Goal: Task Accomplishment & Management: Manage account settings

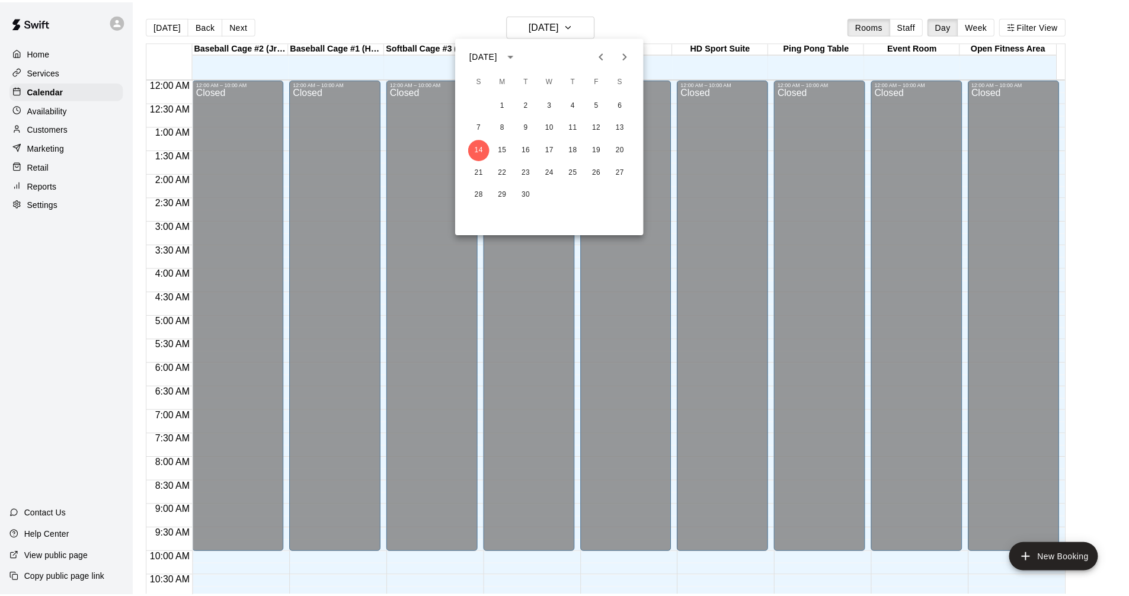
scroll to position [430, 0]
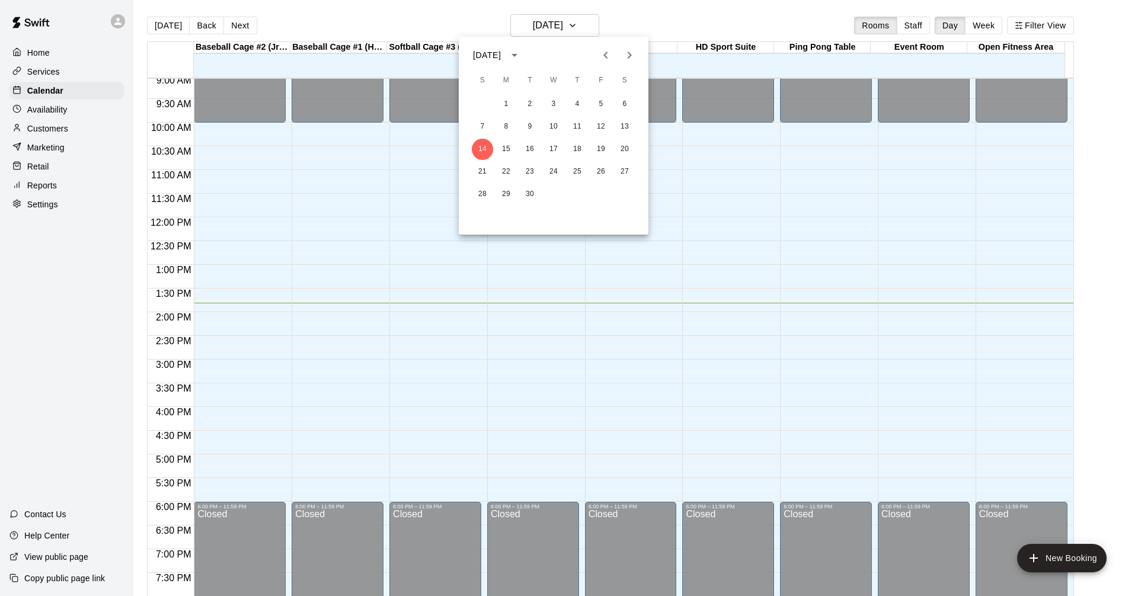
click at [300, 226] on div at bounding box center [569, 298] width 1138 height 596
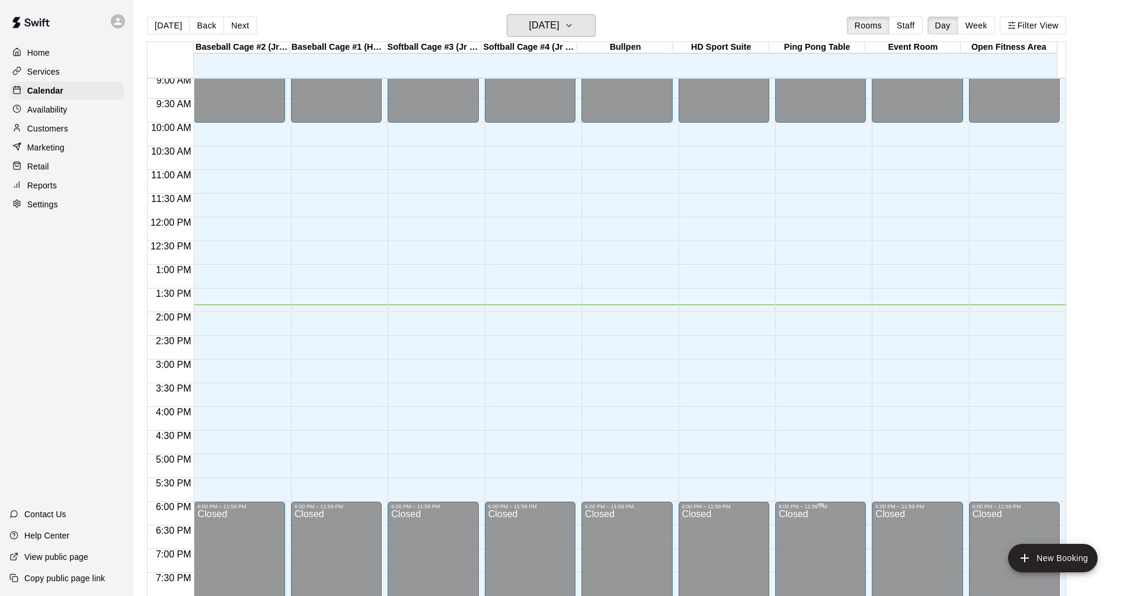
click at [507, 14] on button "[DATE]" at bounding box center [551, 25] width 89 height 23
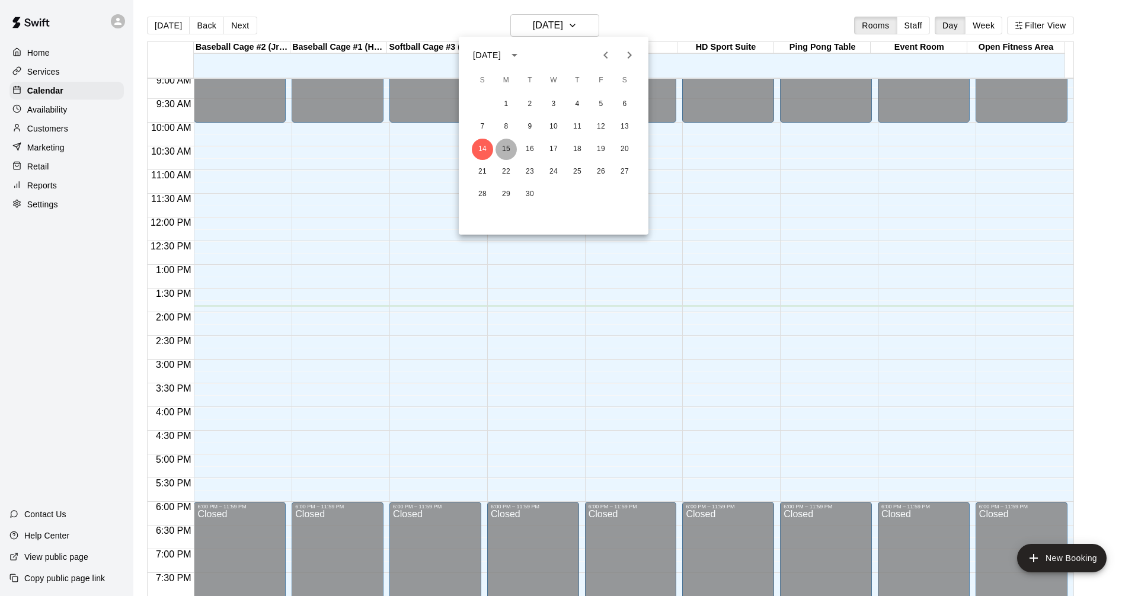
click at [508, 146] on button "15" at bounding box center [505, 149] width 21 height 21
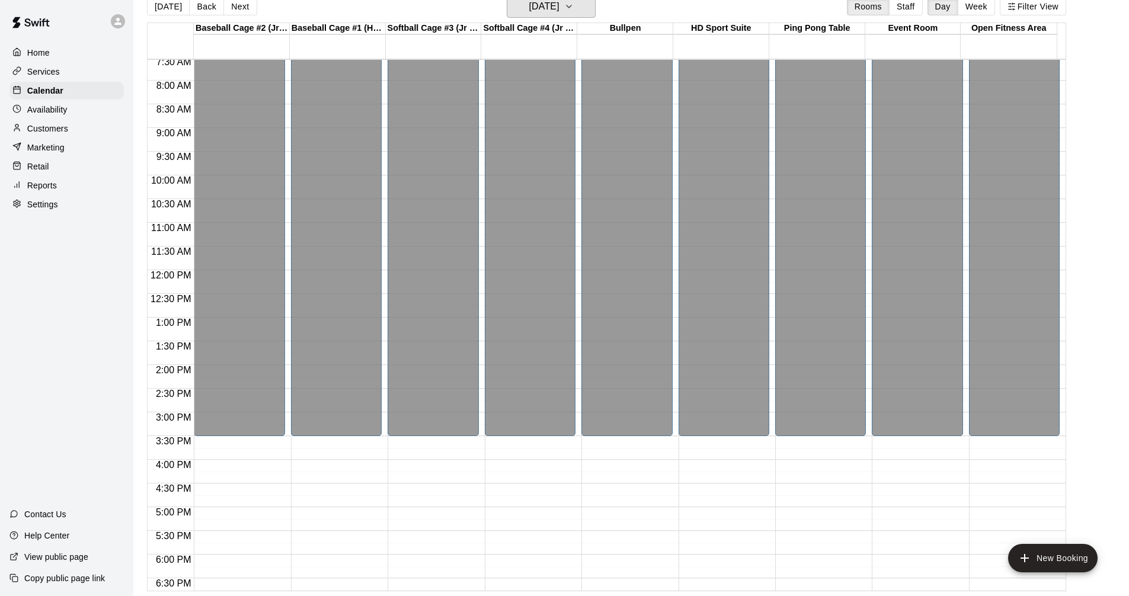
scroll to position [549, 0]
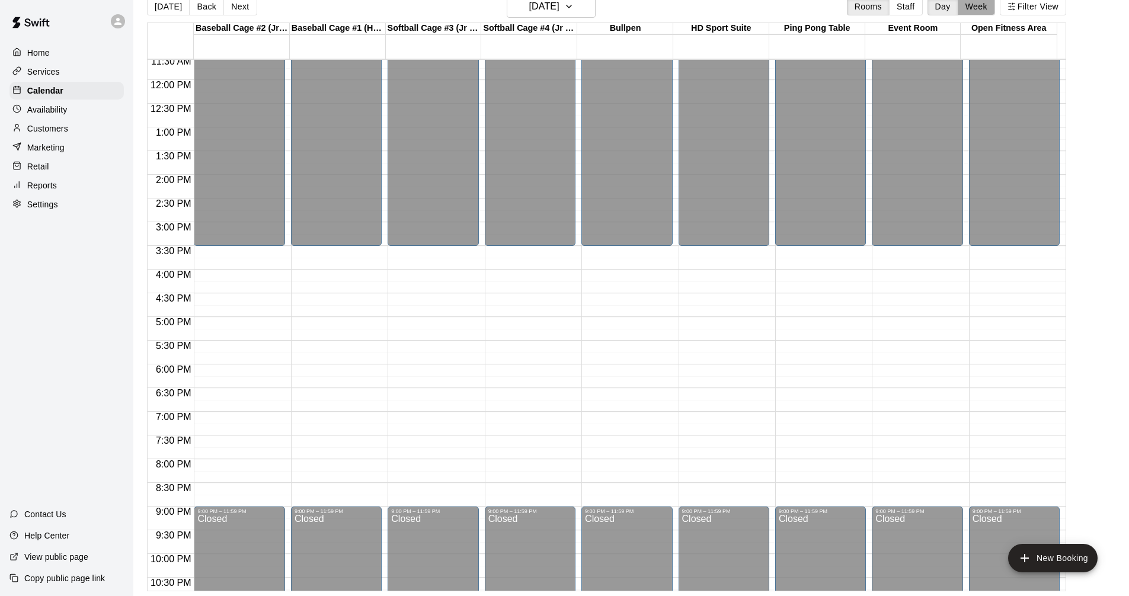
click at [988, 5] on button "Week" at bounding box center [975, 7] width 37 height 18
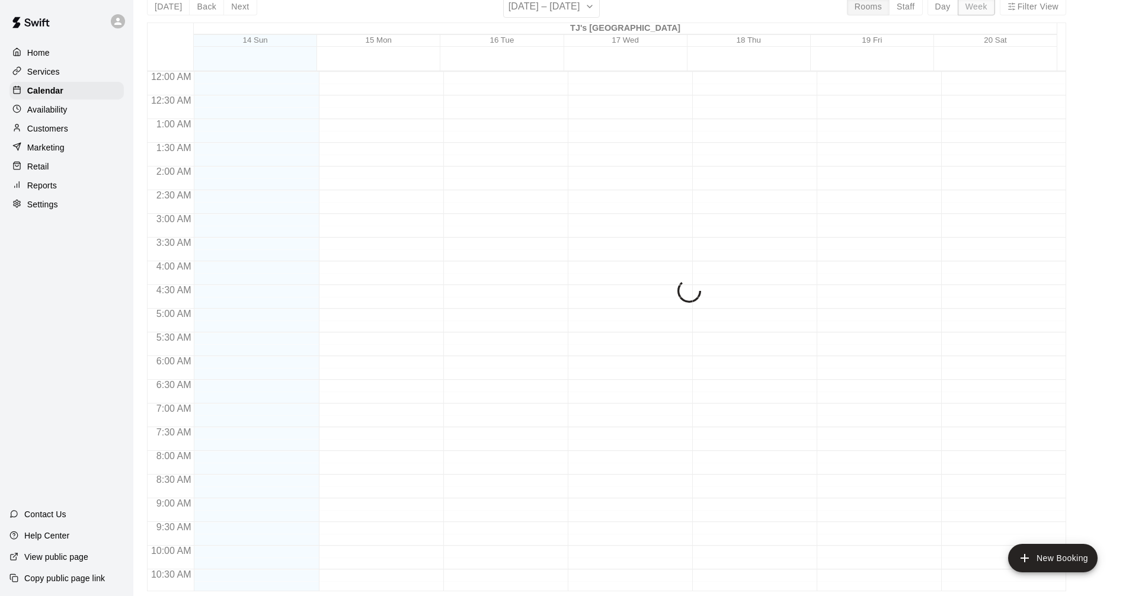
scroll to position [620, 0]
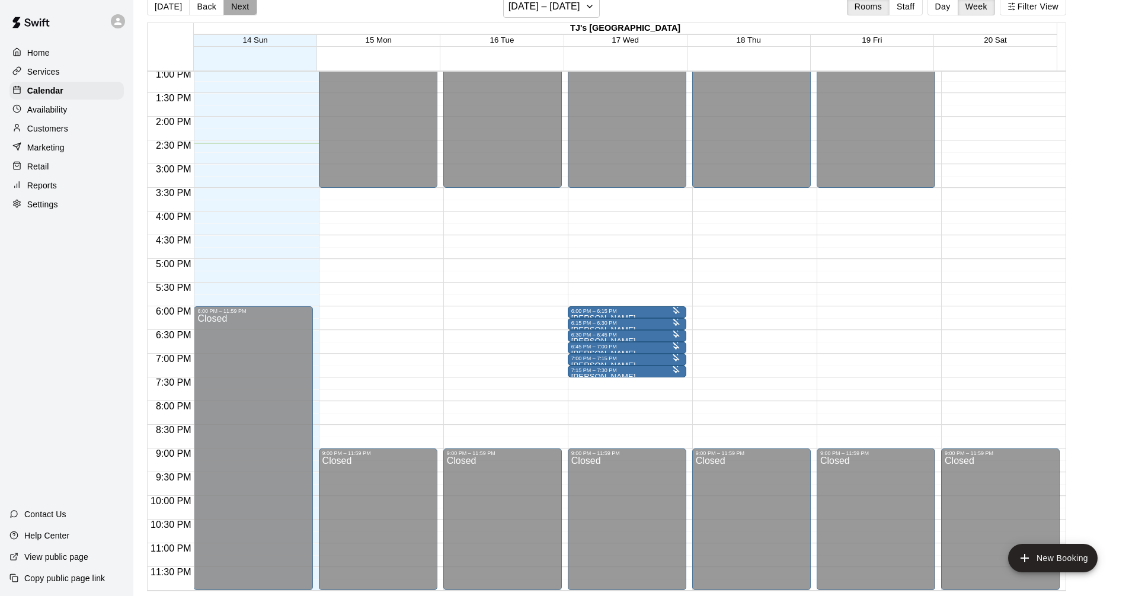
click at [241, 8] on button "Next" at bounding box center [239, 7] width 33 height 18
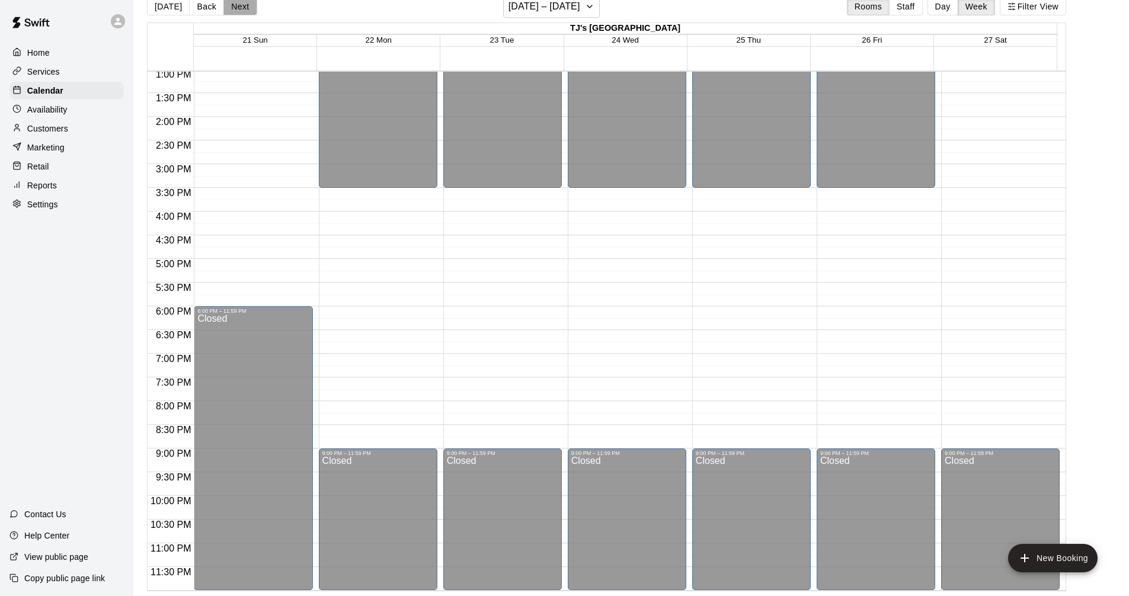
click at [242, 9] on button "Next" at bounding box center [239, 7] width 33 height 18
click at [239, 8] on button "Next" at bounding box center [239, 7] width 33 height 18
click at [223, 0] on button "Next" at bounding box center [239, 7] width 33 height 18
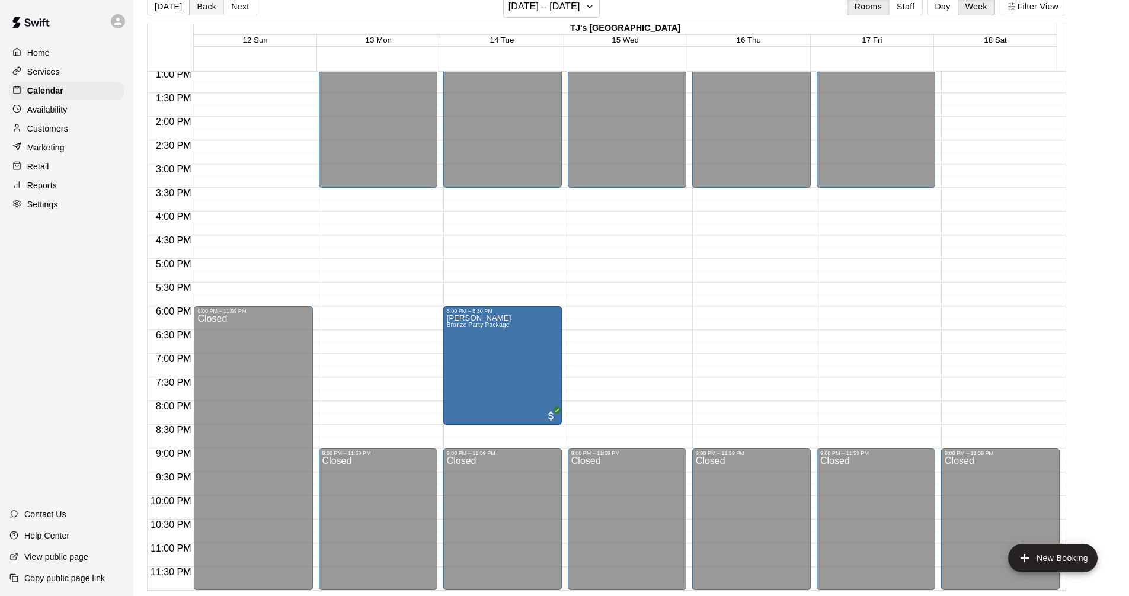
click at [203, 6] on button "Back" at bounding box center [206, 7] width 35 height 18
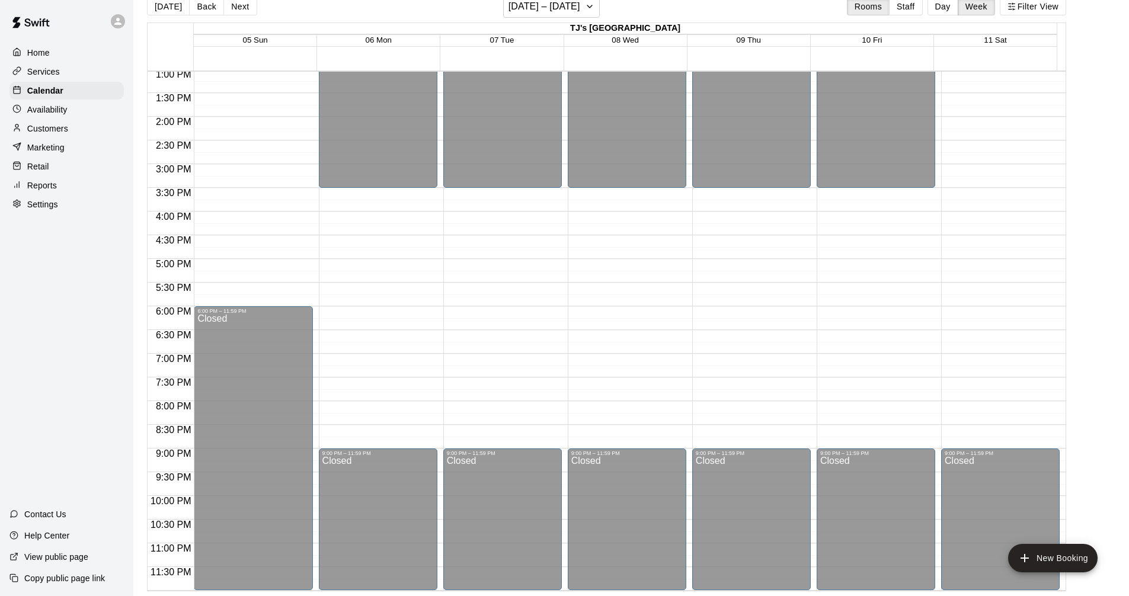
click at [204, 6] on button "Back" at bounding box center [206, 7] width 35 height 18
click at [203, 6] on button "Back" at bounding box center [206, 7] width 35 height 18
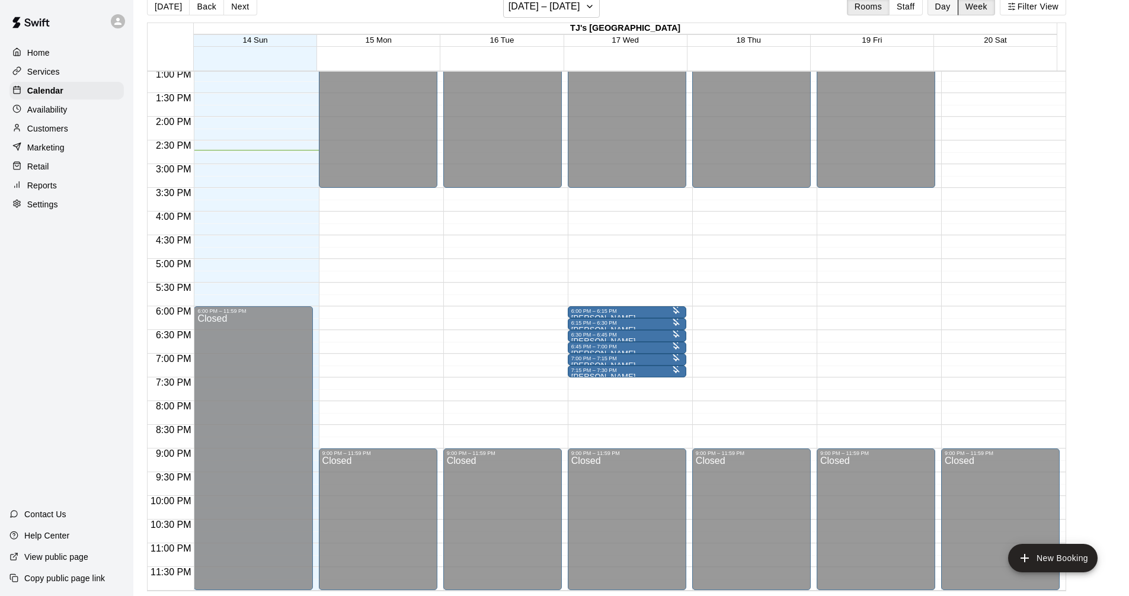
click at [953, 8] on button "Day" at bounding box center [942, 7] width 31 height 18
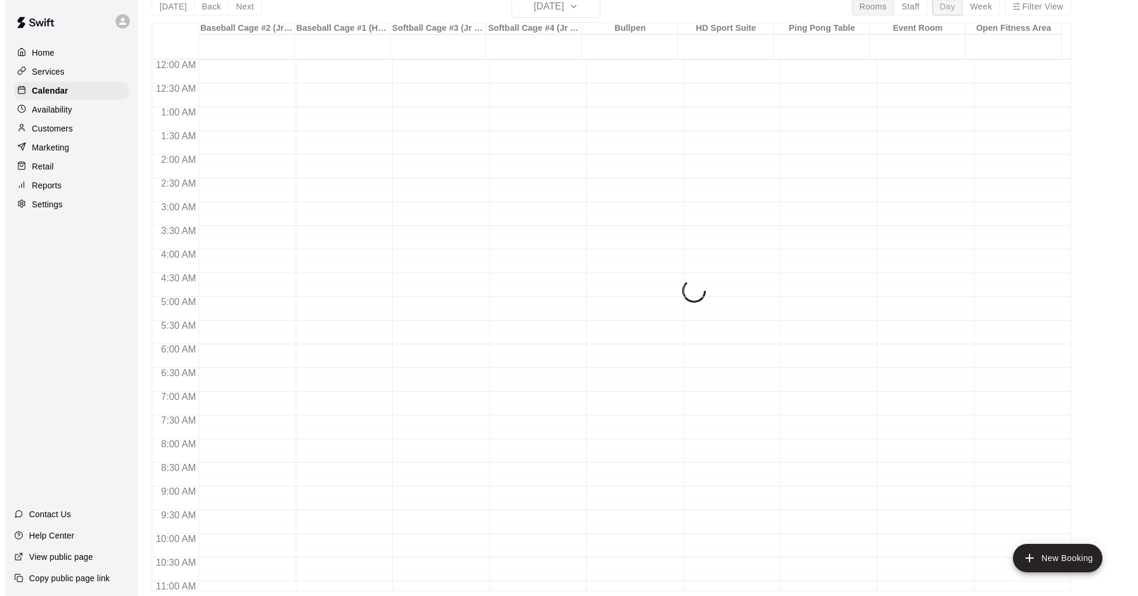
scroll to position [608, 0]
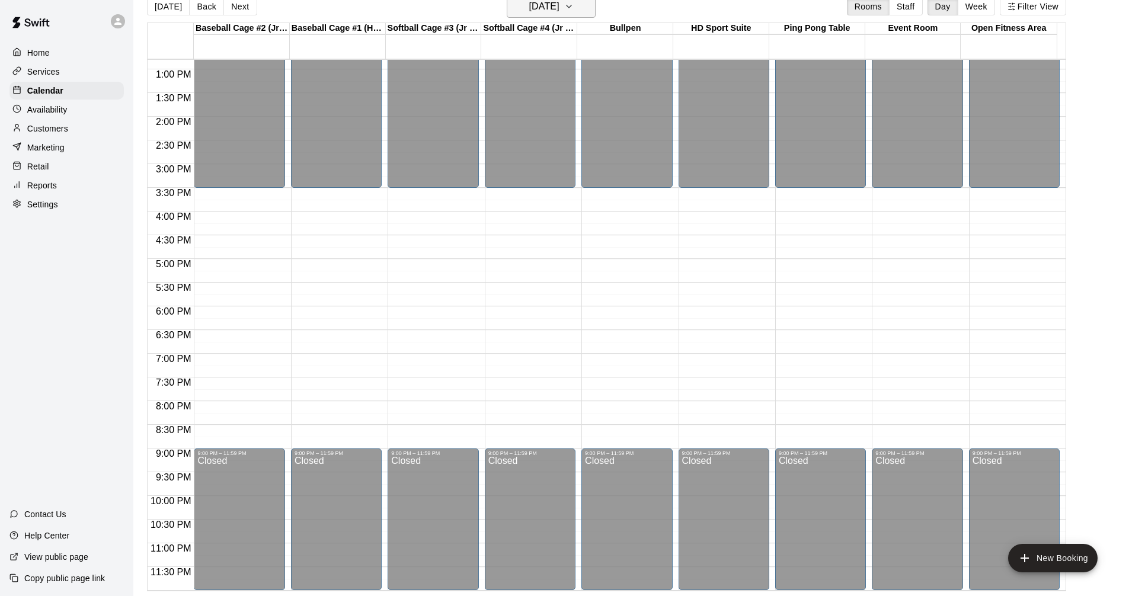
click at [573, 8] on icon "button" at bounding box center [568, 6] width 9 height 14
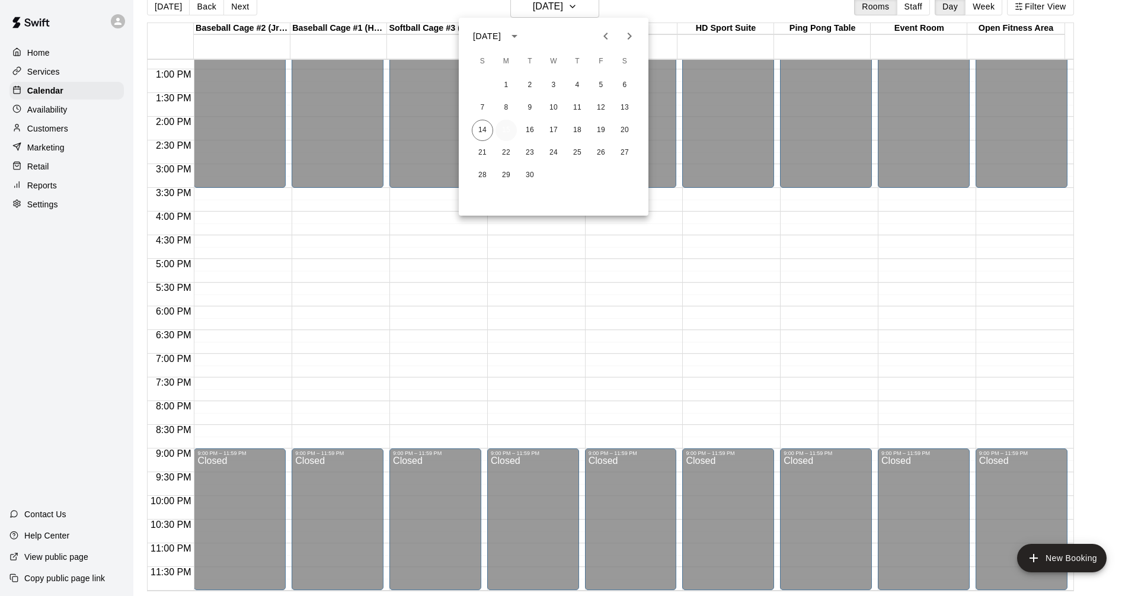
click at [501, 128] on button "15" at bounding box center [505, 130] width 21 height 21
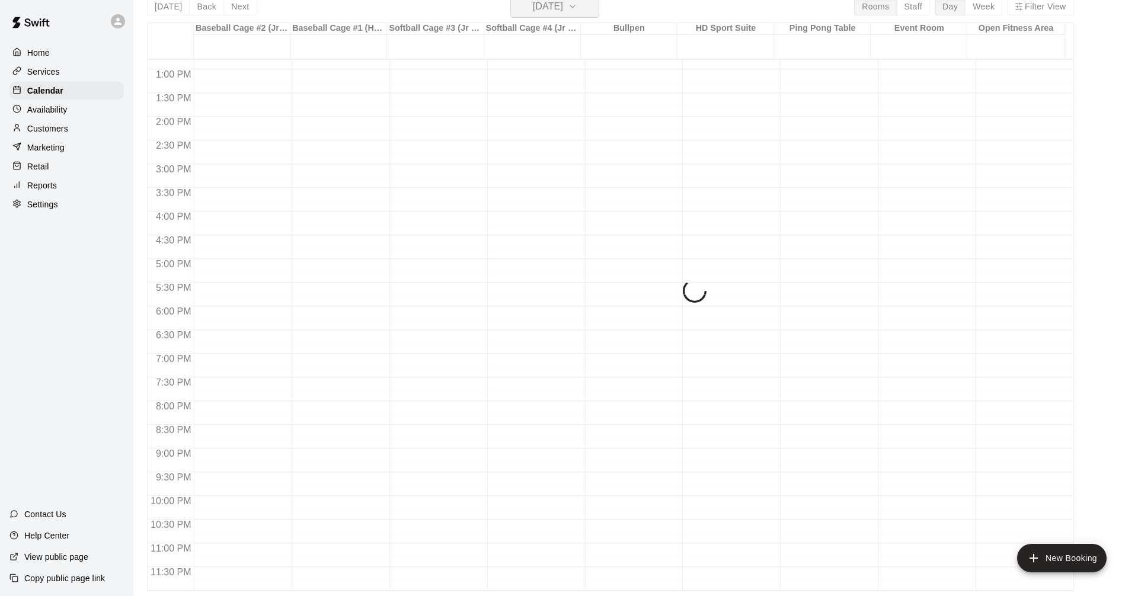
scroll to position [14, 0]
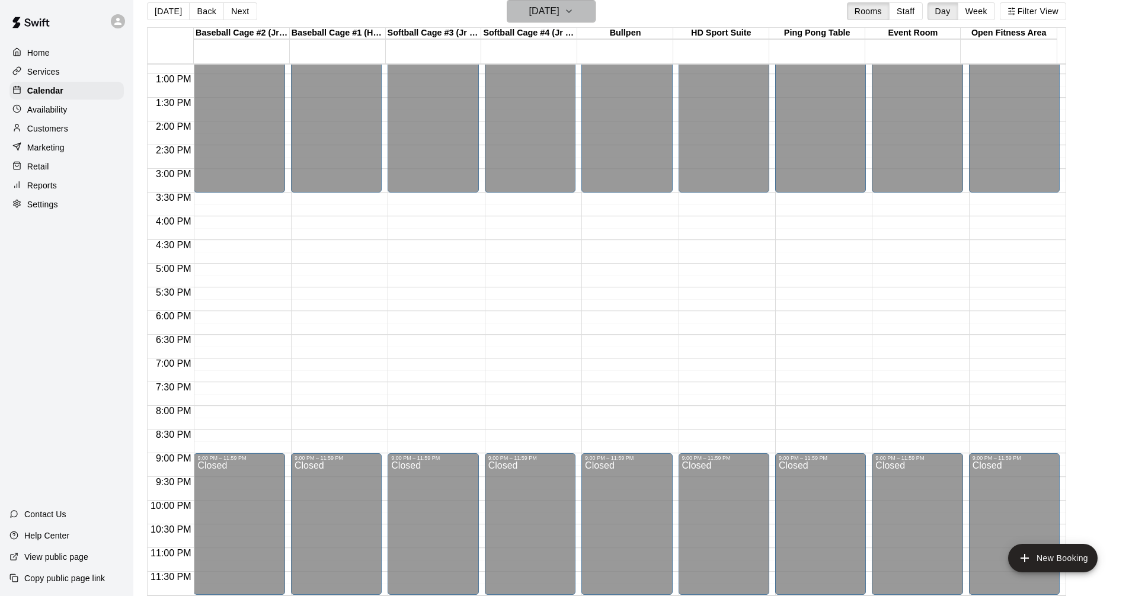
click at [573, 9] on icon "button" at bounding box center [568, 11] width 9 height 14
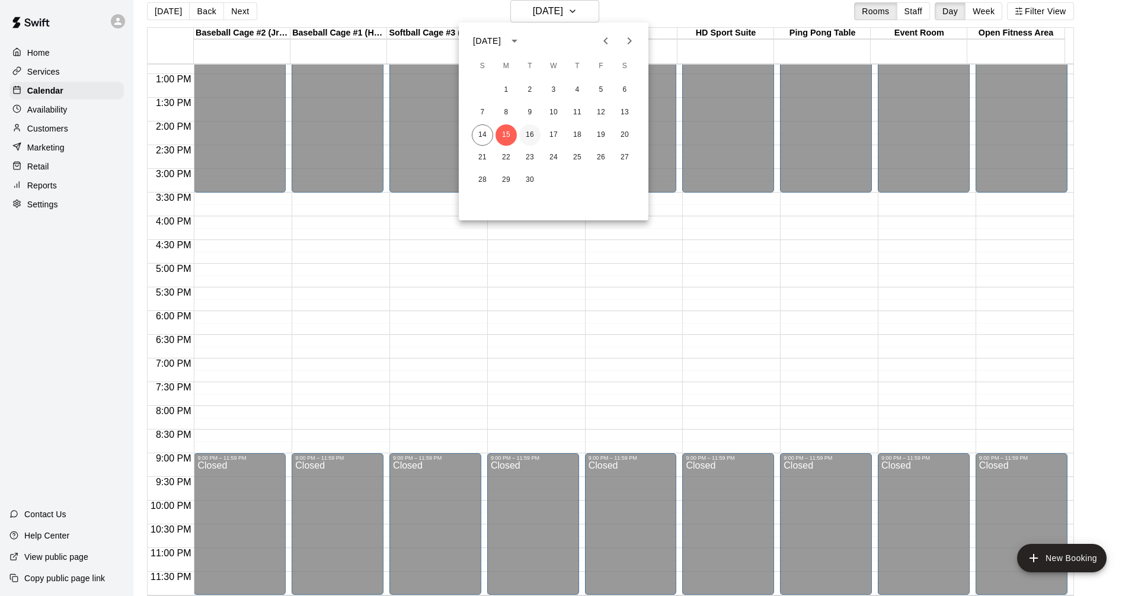
click at [528, 134] on button "16" at bounding box center [529, 134] width 21 height 21
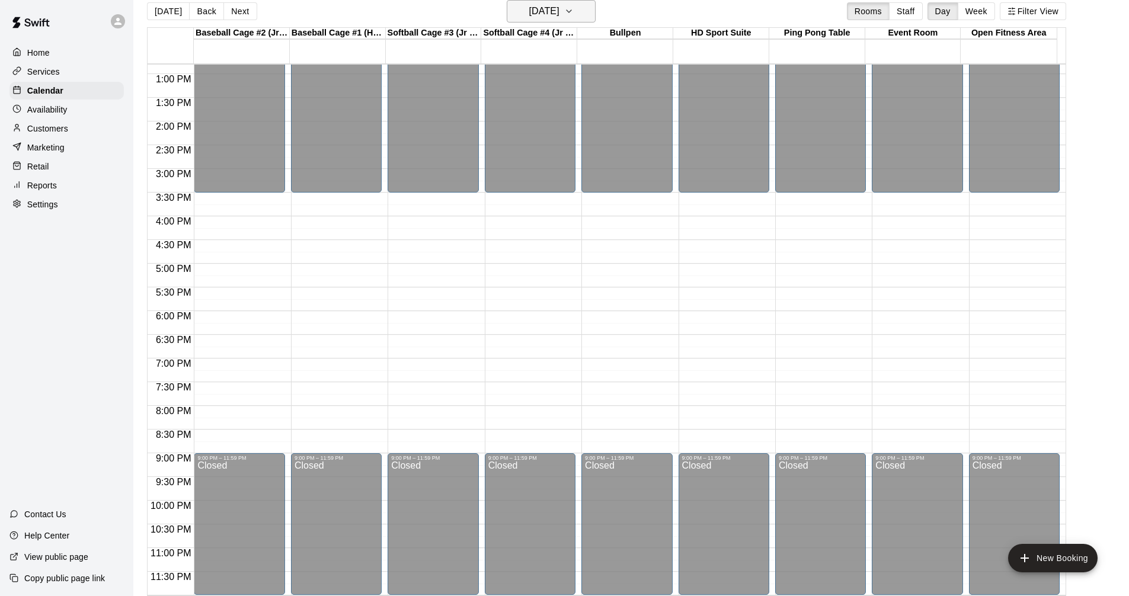
click at [573, 11] on icon "button" at bounding box center [568, 11] width 9 height 14
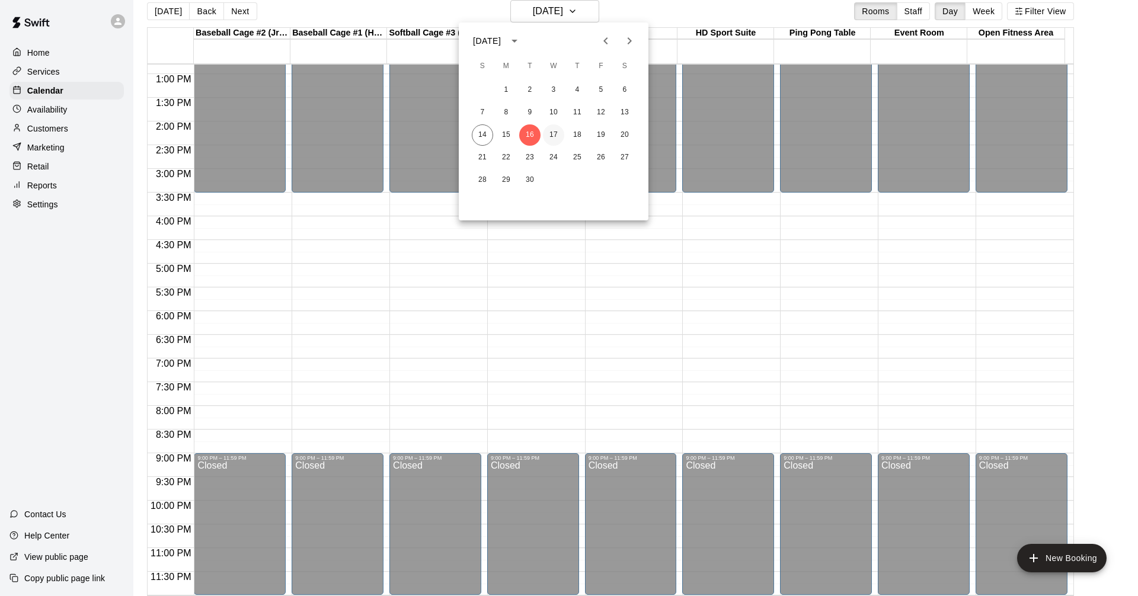
click at [553, 135] on button "17" at bounding box center [553, 134] width 21 height 21
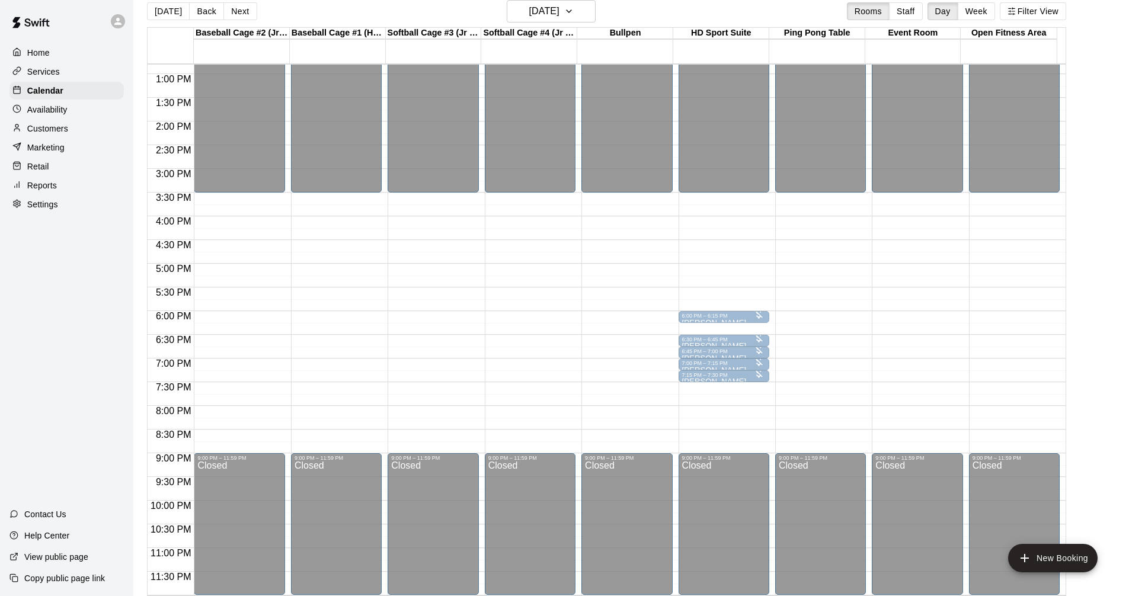
drag, startPoint x: 710, startPoint y: 316, endPoint x: 684, endPoint y: 326, distance: 27.6
click at [684, 326] on div "6:15 PM – 6:30 PM" at bounding box center [724, 328] width 84 height 6
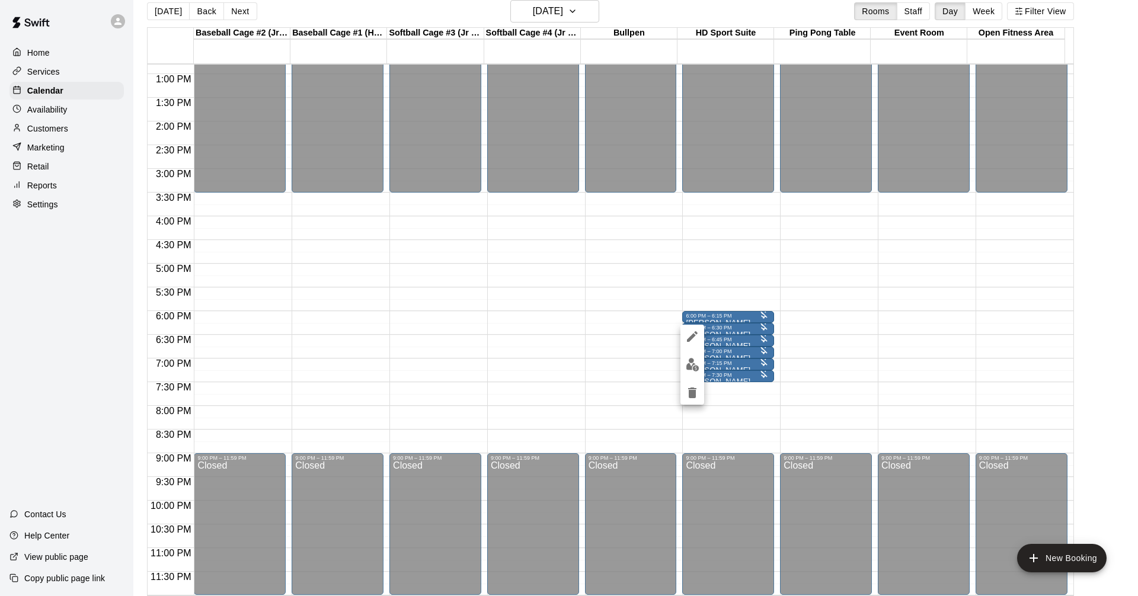
click at [710, 316] on div at bounding box center [569, 298] width 1138 height 596
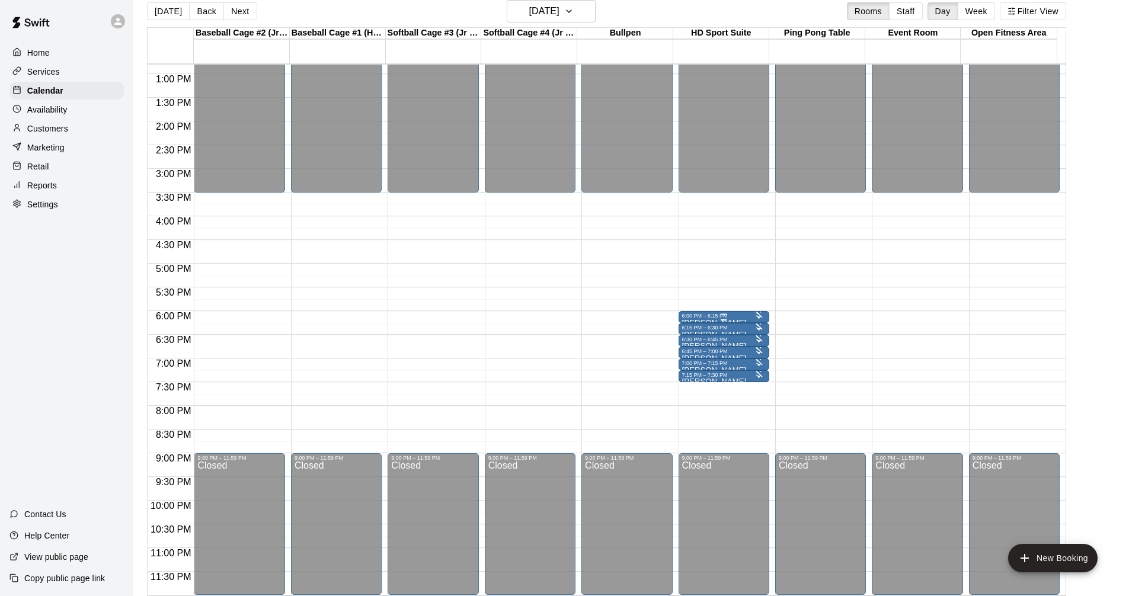
click at [707, 317] on div "6:00 PM – 6:15 PM" at bounding box center [724, 316] width 84 height 6
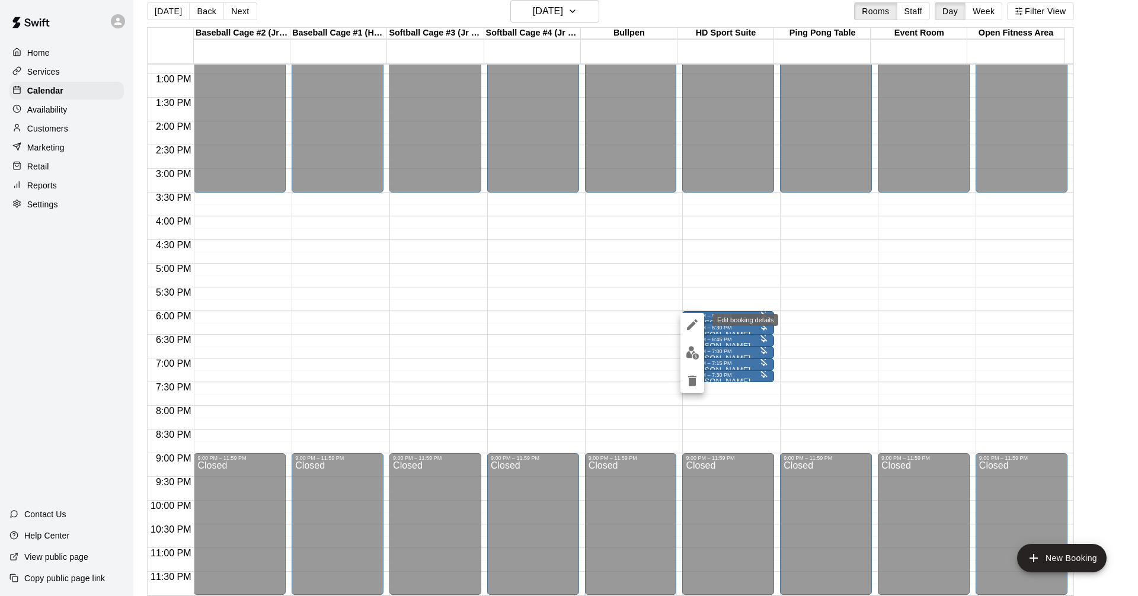
click at [691, 326] on icon "edit" at bounding box center [692, 324] width 11 height 11
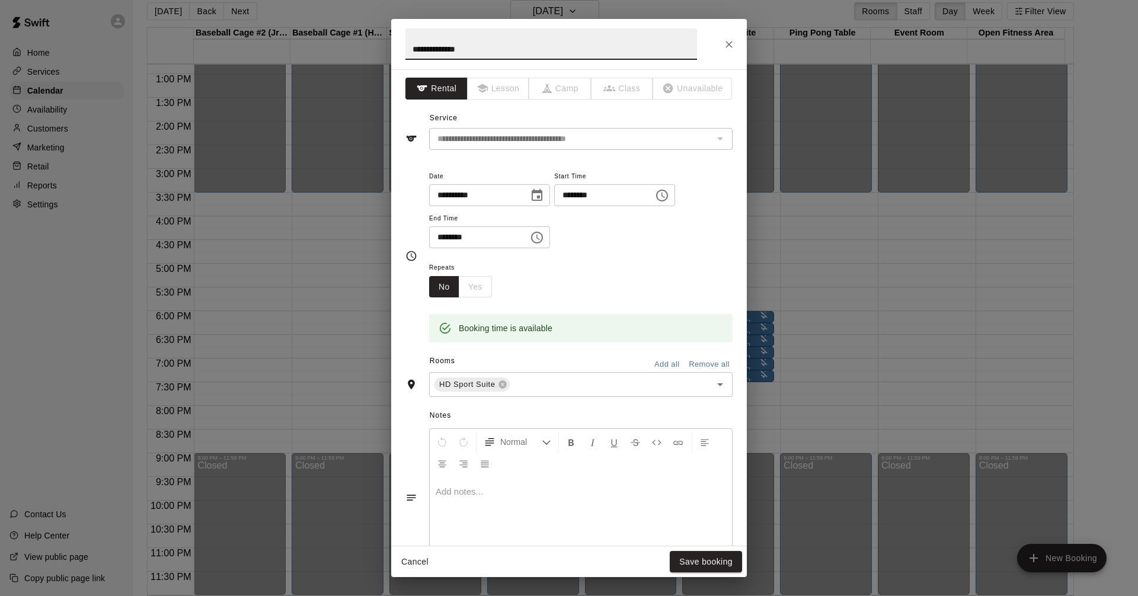
scroll to position [0, 0]
click at [724, 45] on icon "Close" at bounding box center [729, 45] width 12 height 12
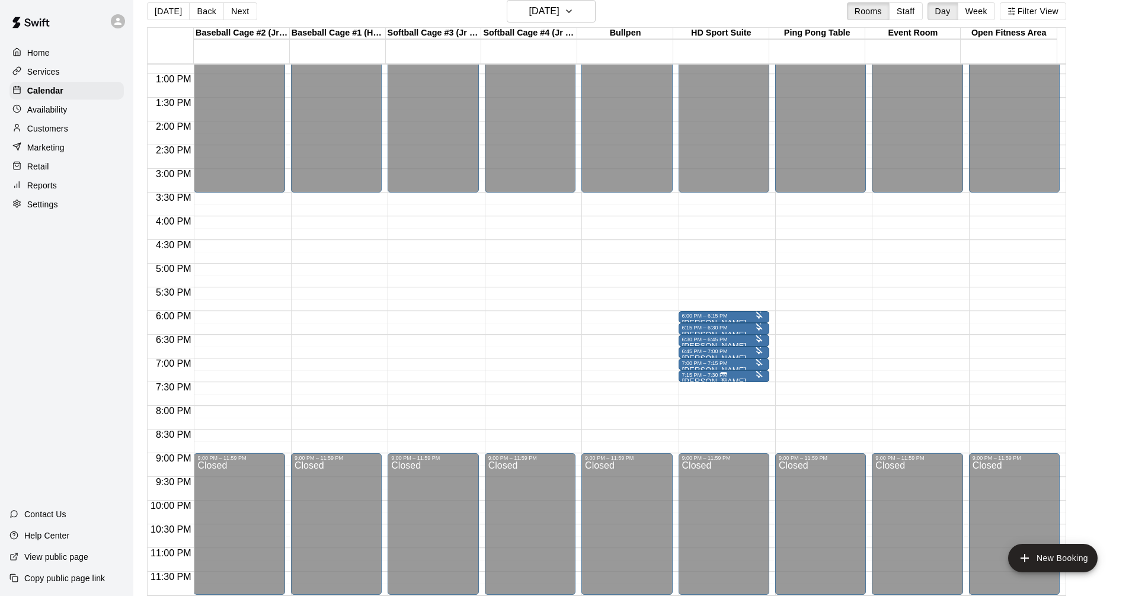
click at [731, 374] on div "7:15 PM – 7:30 PM" at bounding box center [724, 375] width 84 height 6
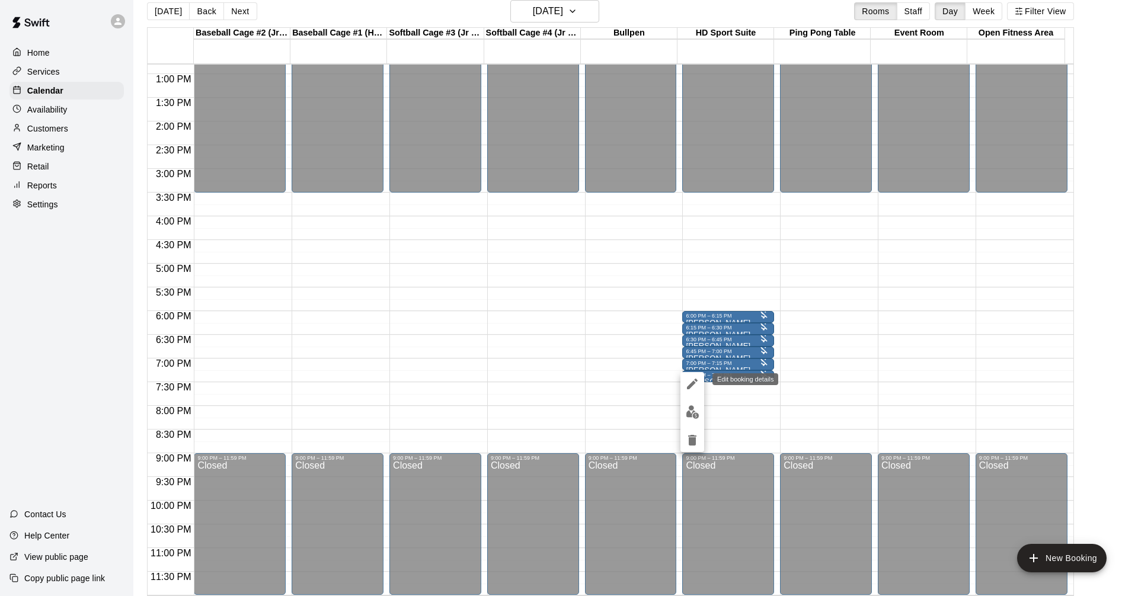
click at [689, 385] on icon "edit" at bounding box center [692, 384] width 11 height 11
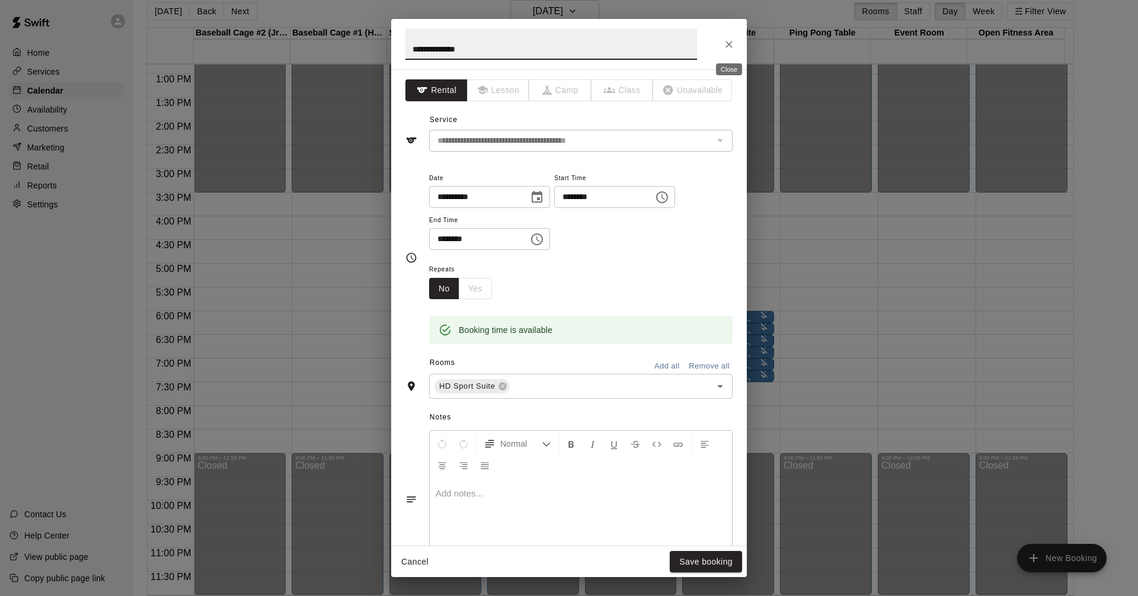
click at [728, 46] on icon "Close" at bounding box center [728, 44] width 7 height 7
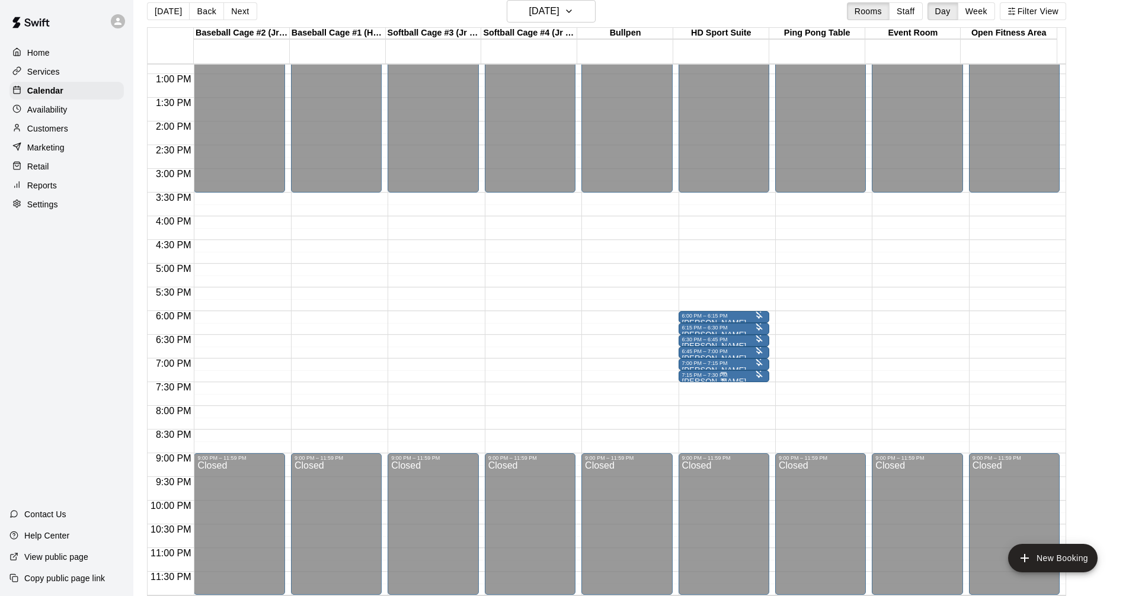
click at [714, 379] on div "7:15 PM – 7:30 PM [PERSON_NAME] HD Sport Suite+Golf Simulator- Private Room" at bounding box center [724, 376] width 84 height 8
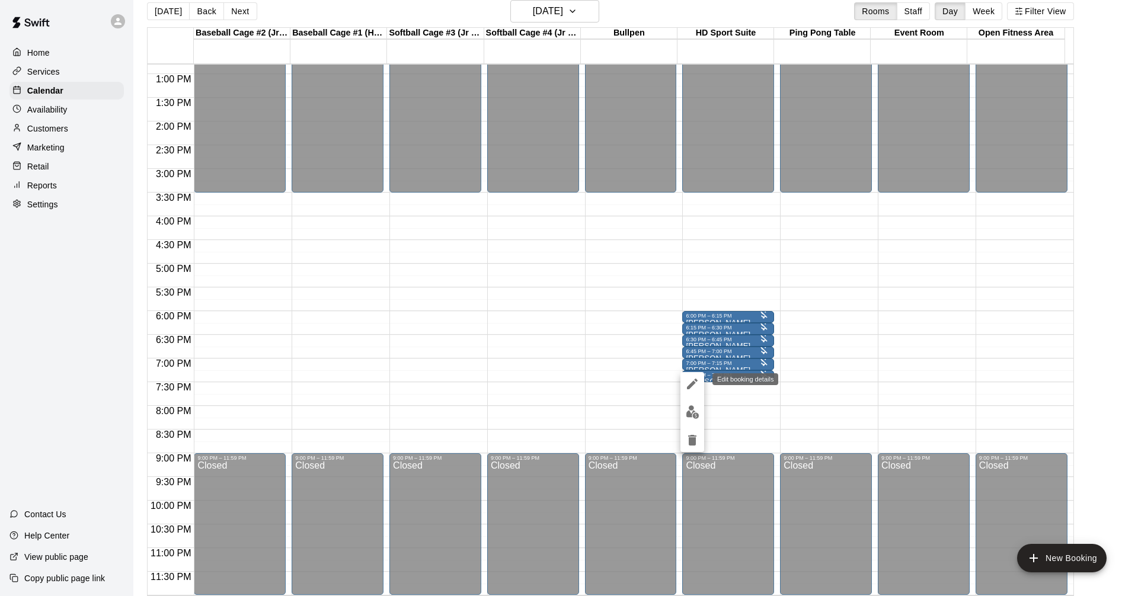
click at [692, 377] on button "edit" at bounding box center [692, 384] width 24 height 24
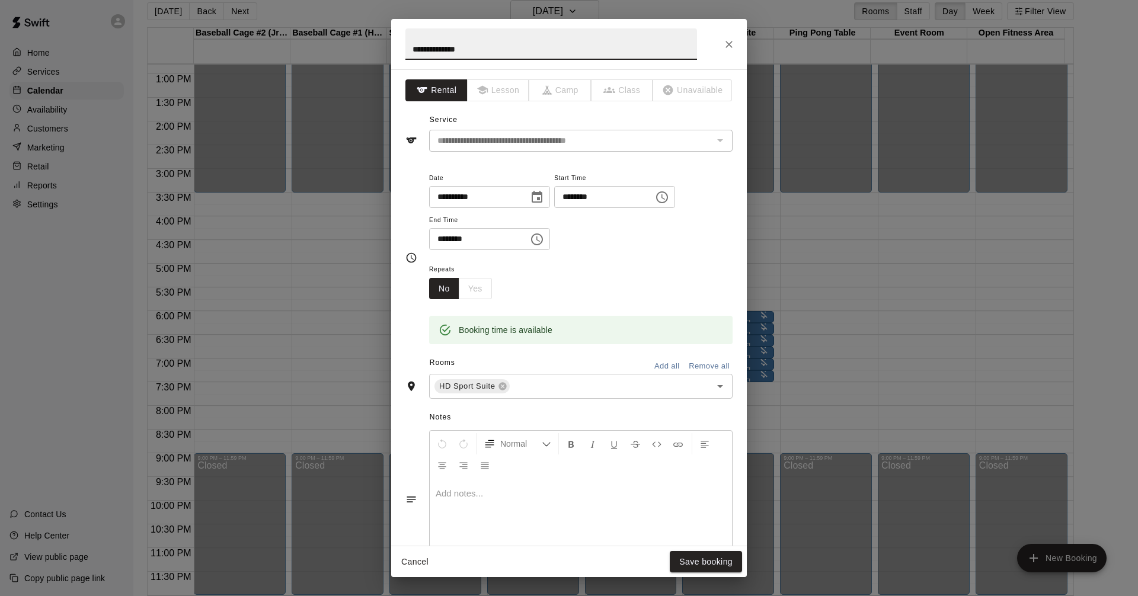
click at [669, 196] on icon "Choose time, selected time is 7:15 PM" at bounding box center [662, 197] width 14 height 14
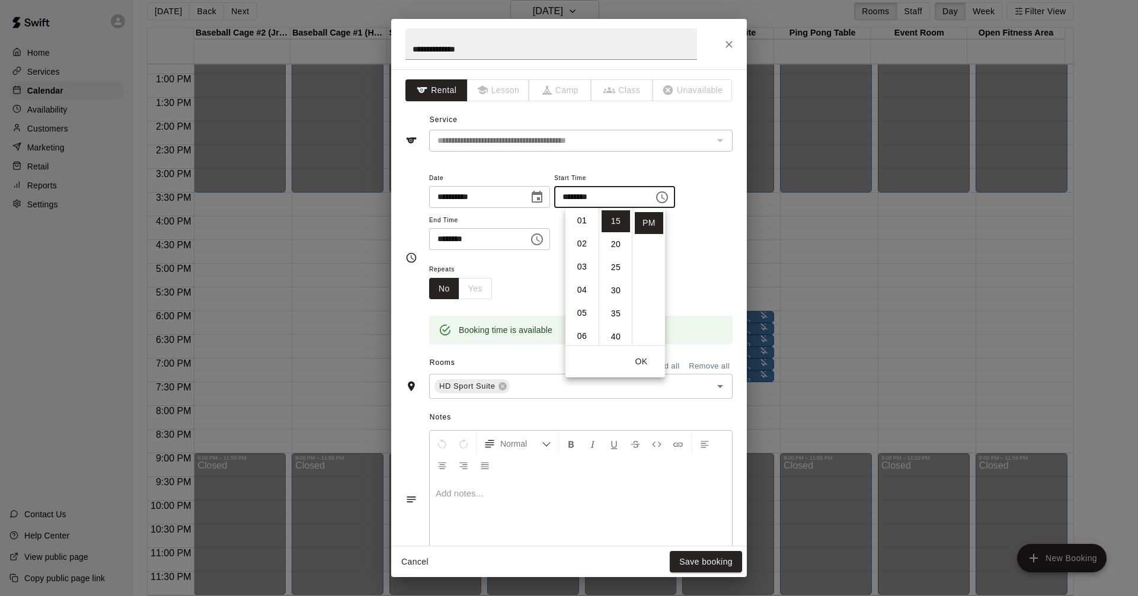
scroll to position [47, 0]
click at [581, 305] on li "06" at bounding box center [582, 313] width 28 height 22
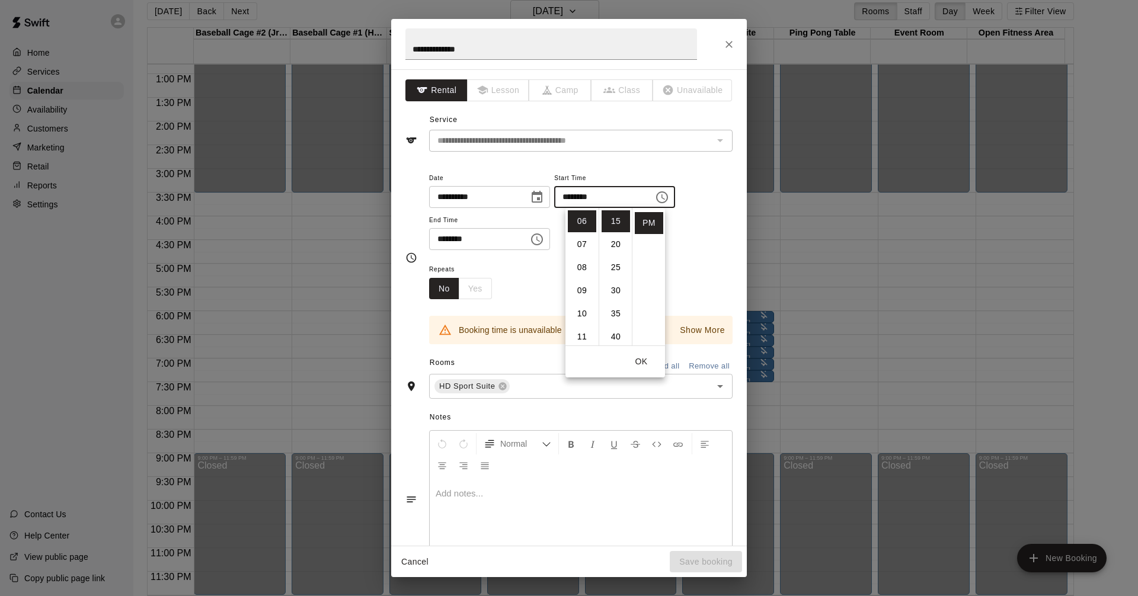
scroll to position [0, 0]
click at [619, 218] on li "00" at bounding box center [615, 221] width 28 height 22
type input "********"
click at [642, 362] on button "OK" at bounding box center [641, 362] width 38 height 22
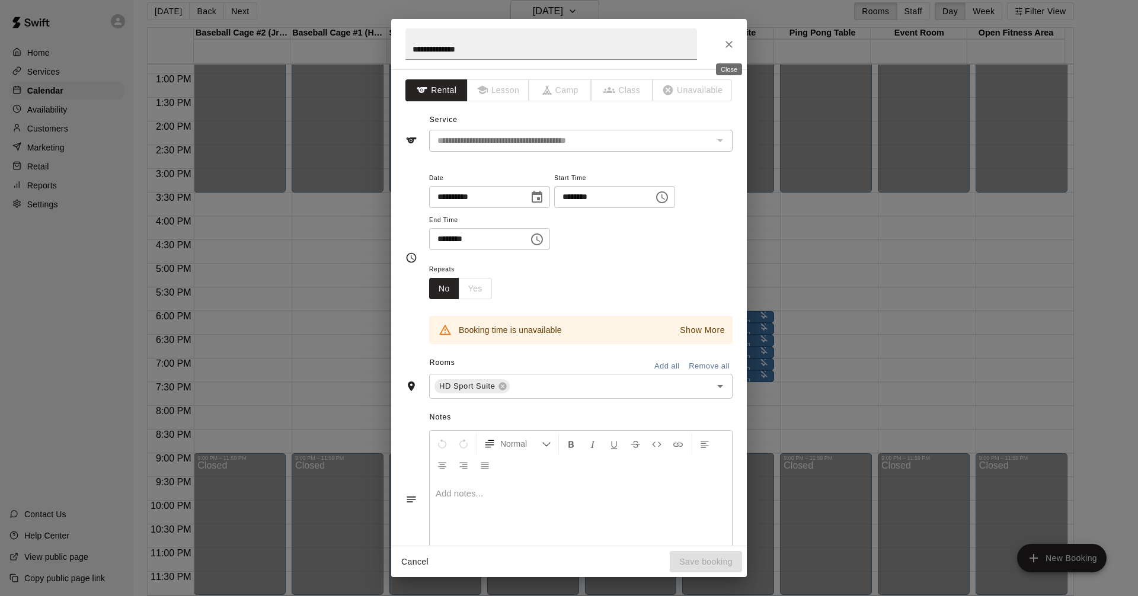
click at [729, 45] on icon "Close" at bounding box center [729, 45] width 12 height 12
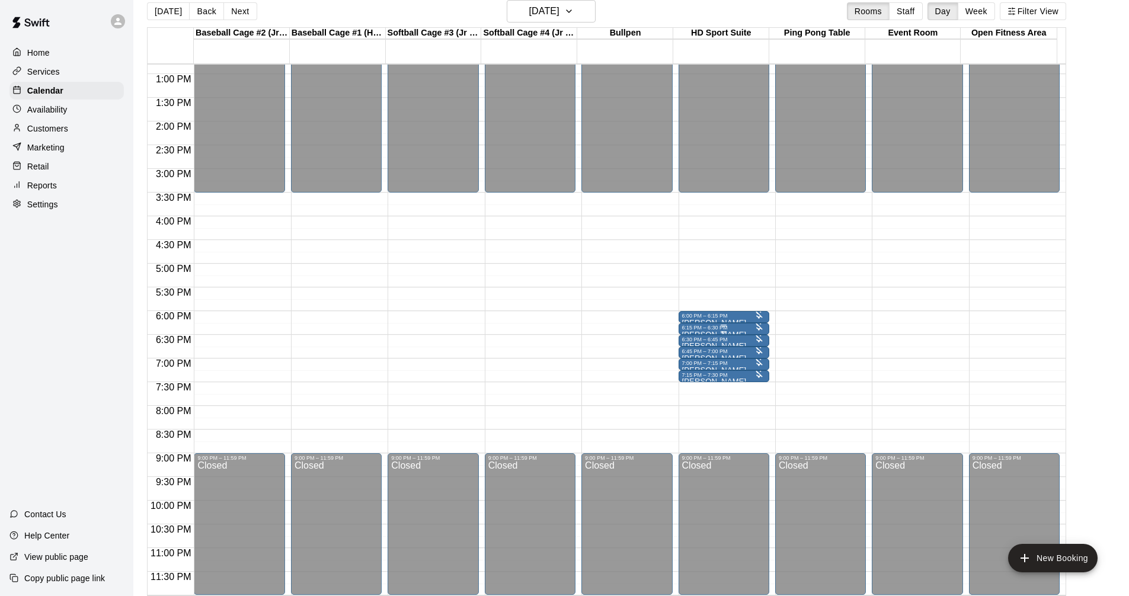
click at [717, 329] on div "6:15 PM – 6:30 PM" at bounding box center [724, 328] width 84 height 6
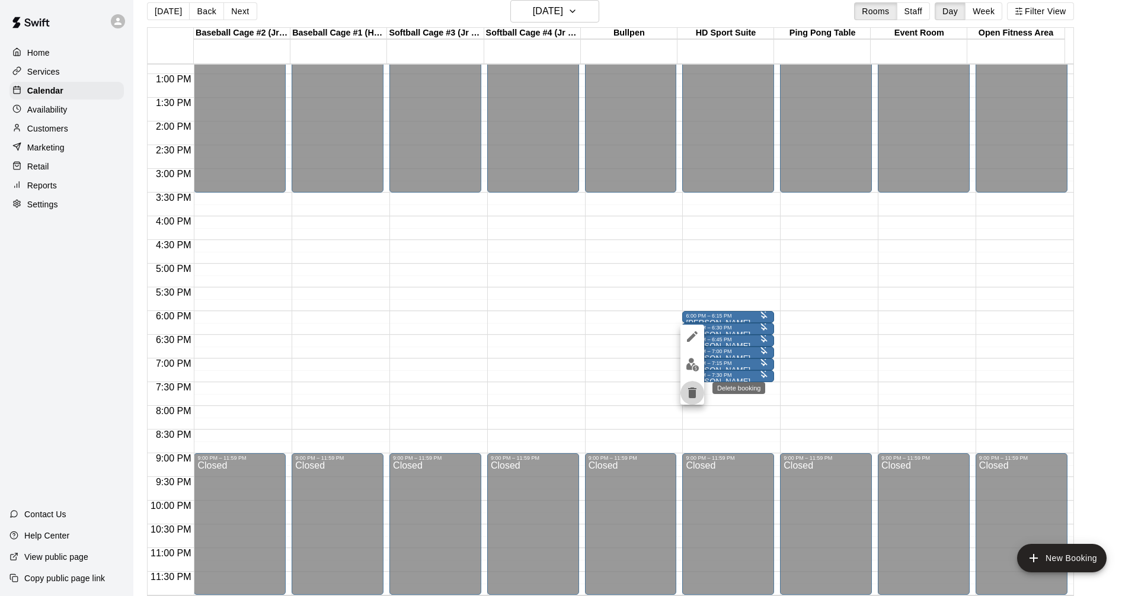
click at [697, 392] on icon "delete" at bounding box center [692, 393] width 14 height 14
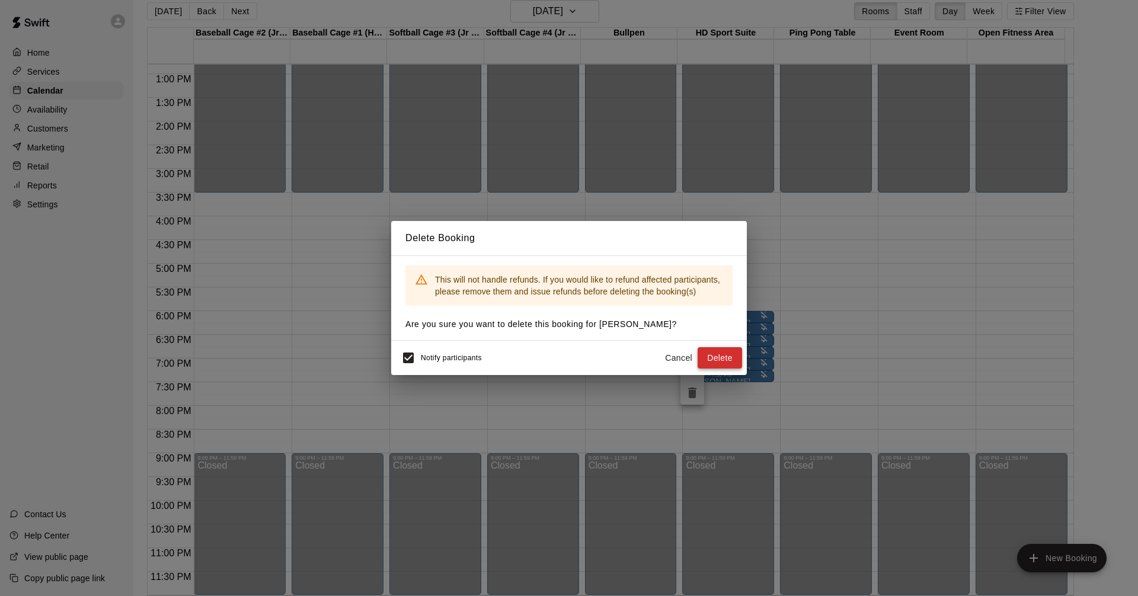
click at [719, 360] on button "Delete" at bounding box center [719, 358] width 44 height 22
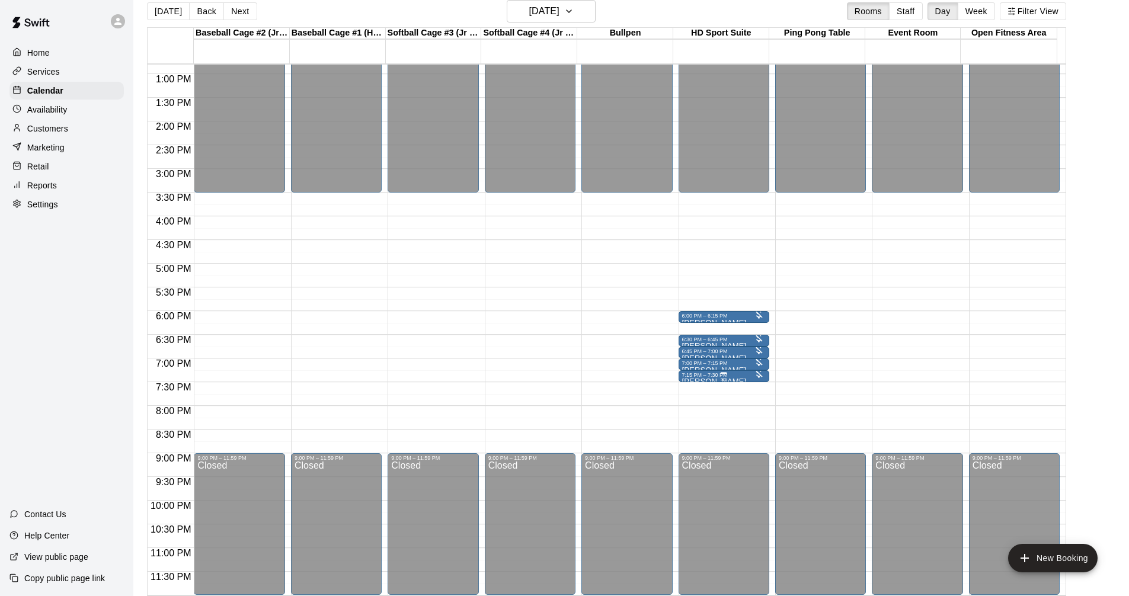
click at [713, 376] on div "7:15 PM – 7:30 PM" at bounding box center [724, 375] width 84 height 6
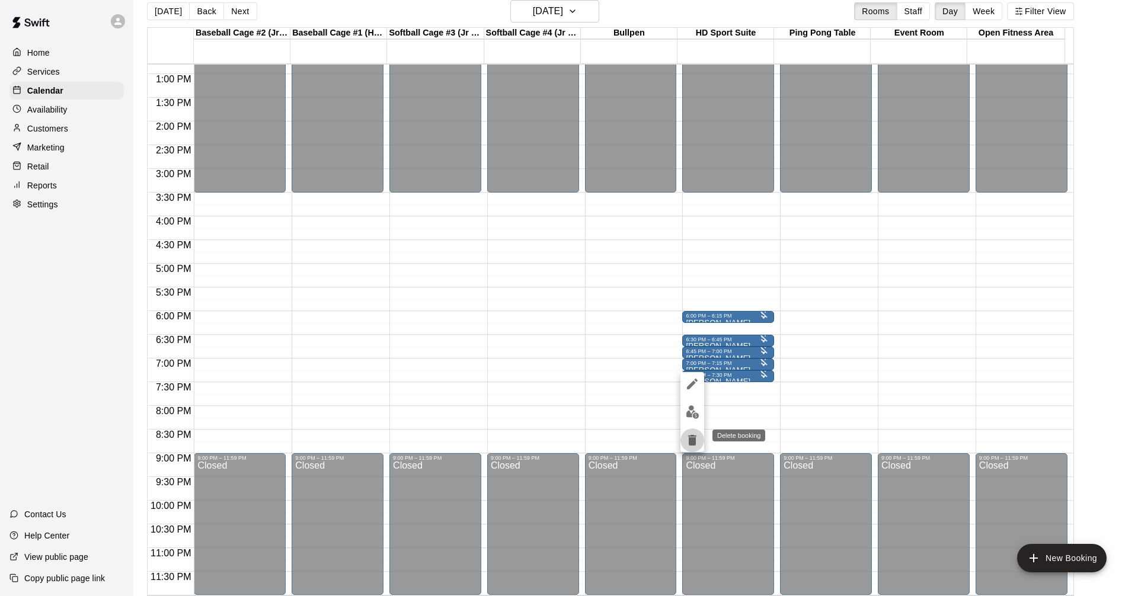
click at [688, 437] on icon "delete" at bounding box center [692, 440] width 8 height 11
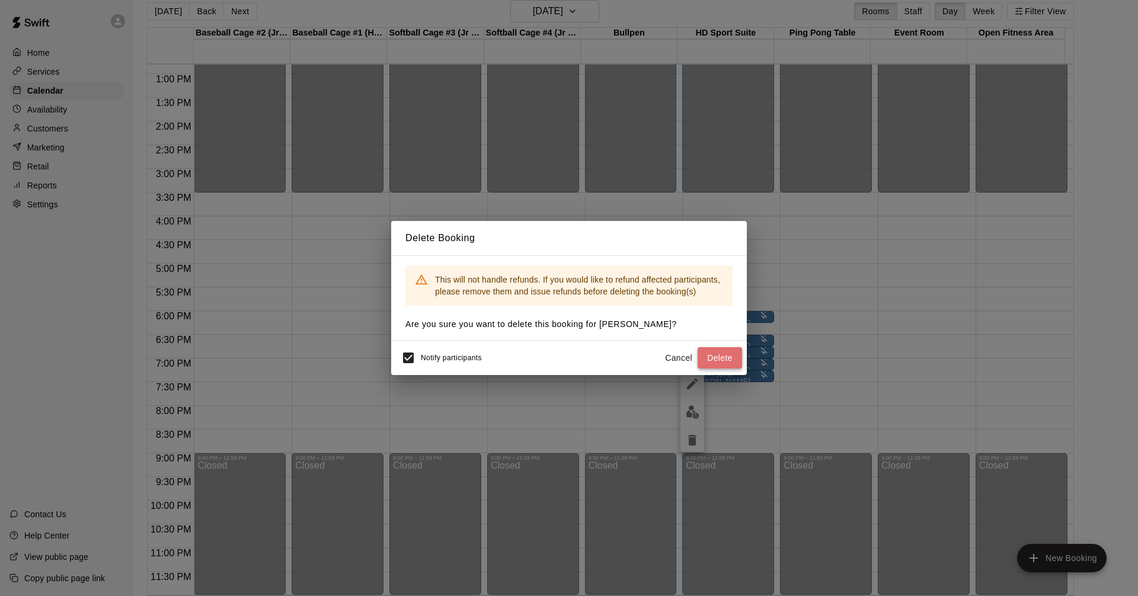
click at [722, 354] on button "Delete" at bounding box center [719, 358] width 44 height 22
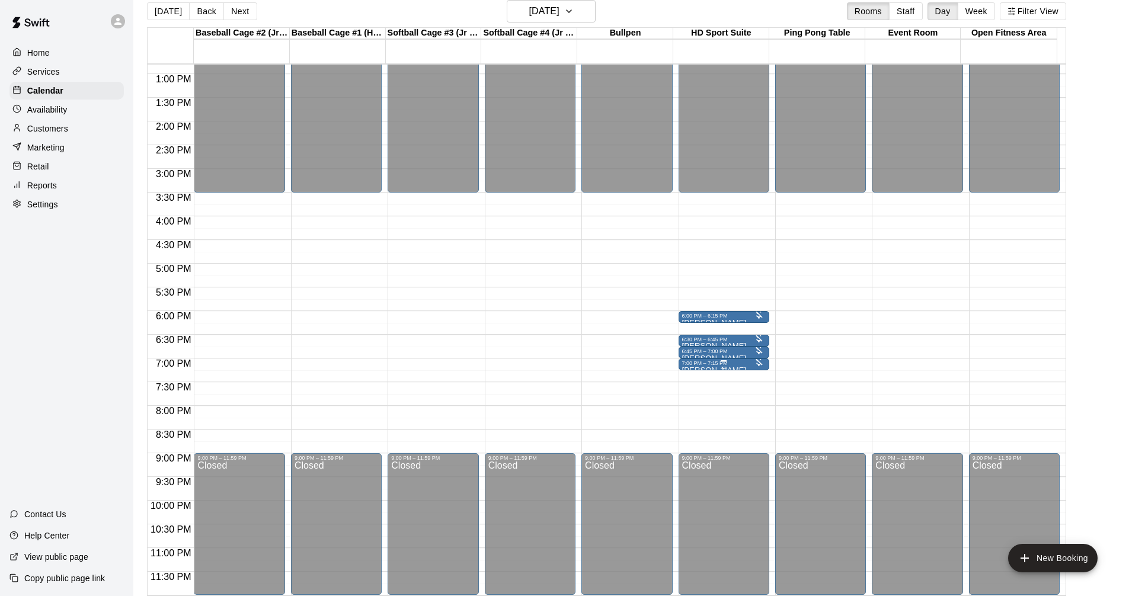
click at [714, 367] on div at bounding box center [724, 368] width 84 height 2
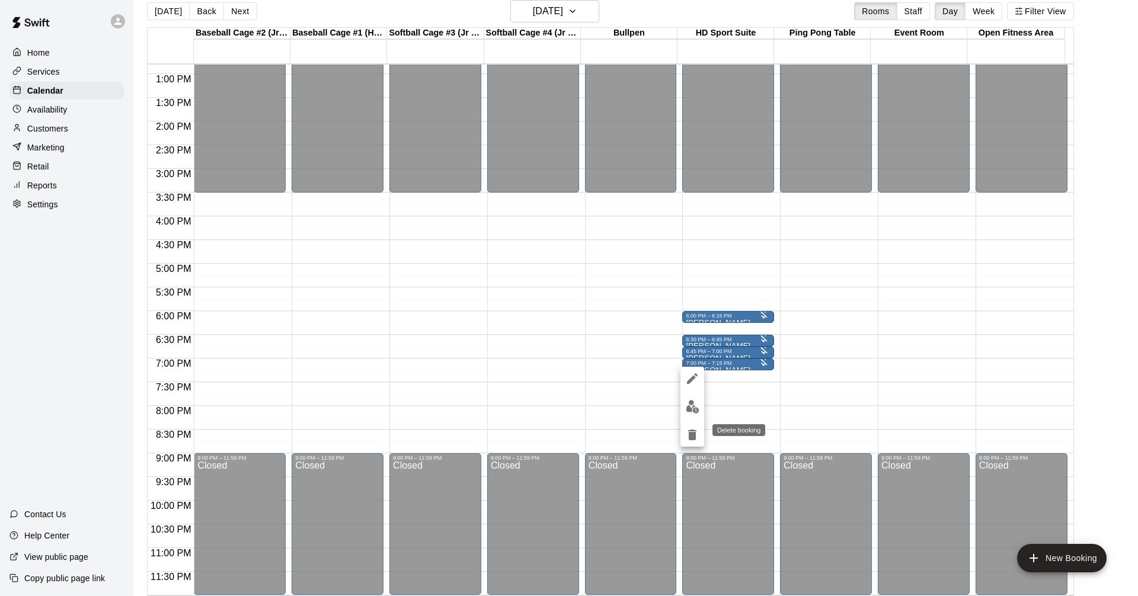
click at [687, 432] on icon "delete" at bounding box center [692, 435] width 14 height 14
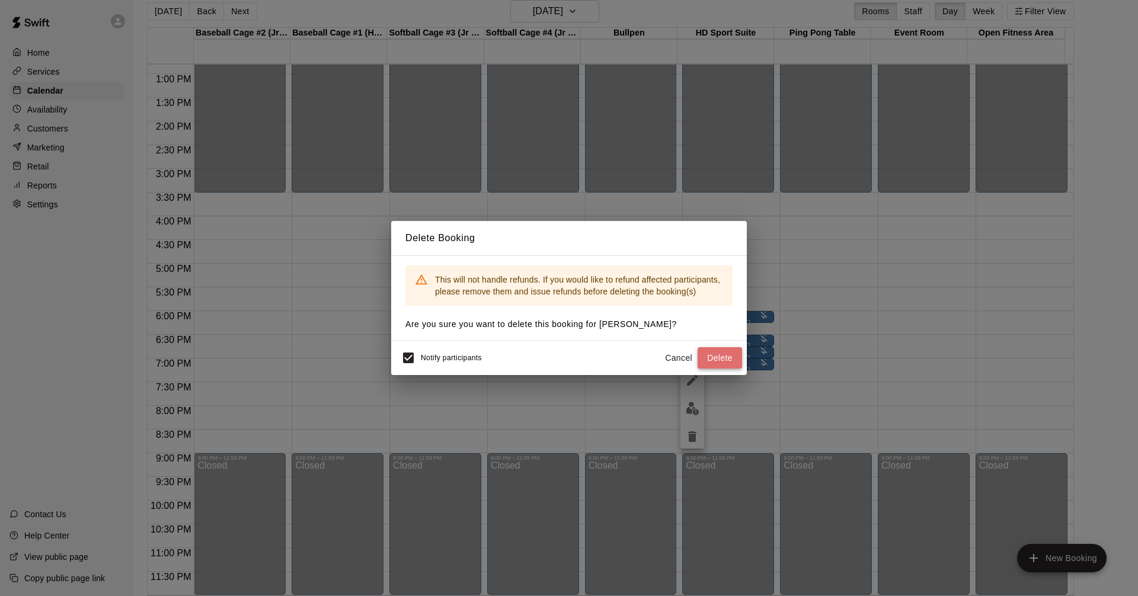
click at [709, 352] on button "Delete" at bounding box center [719, 358] width 44 height 22
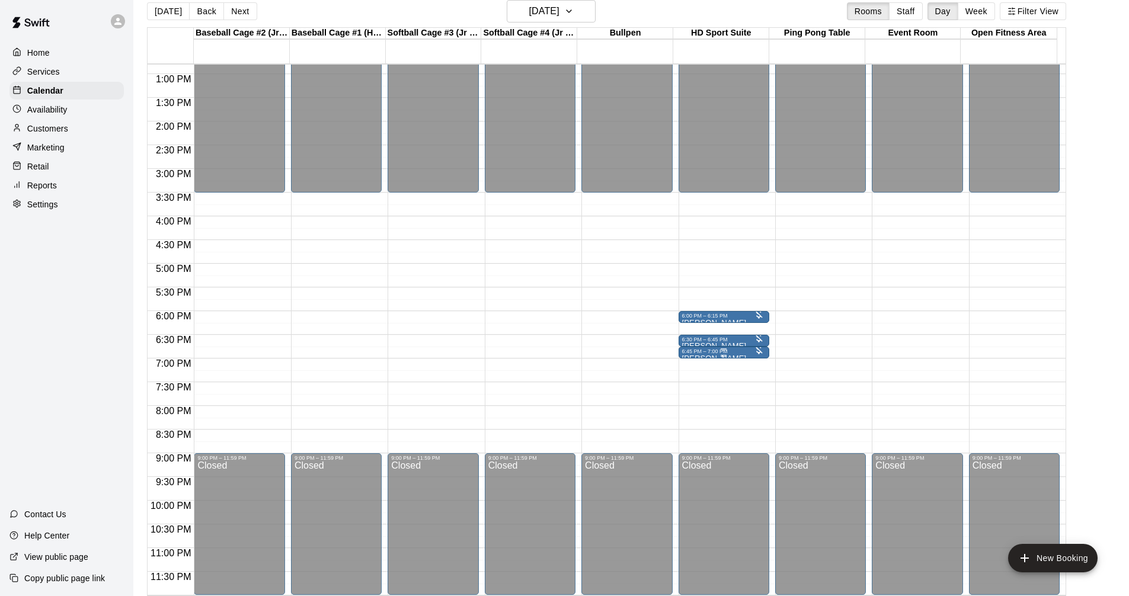
click at [724, 355] on div at bounding box center [723, 356] width 6 height 2
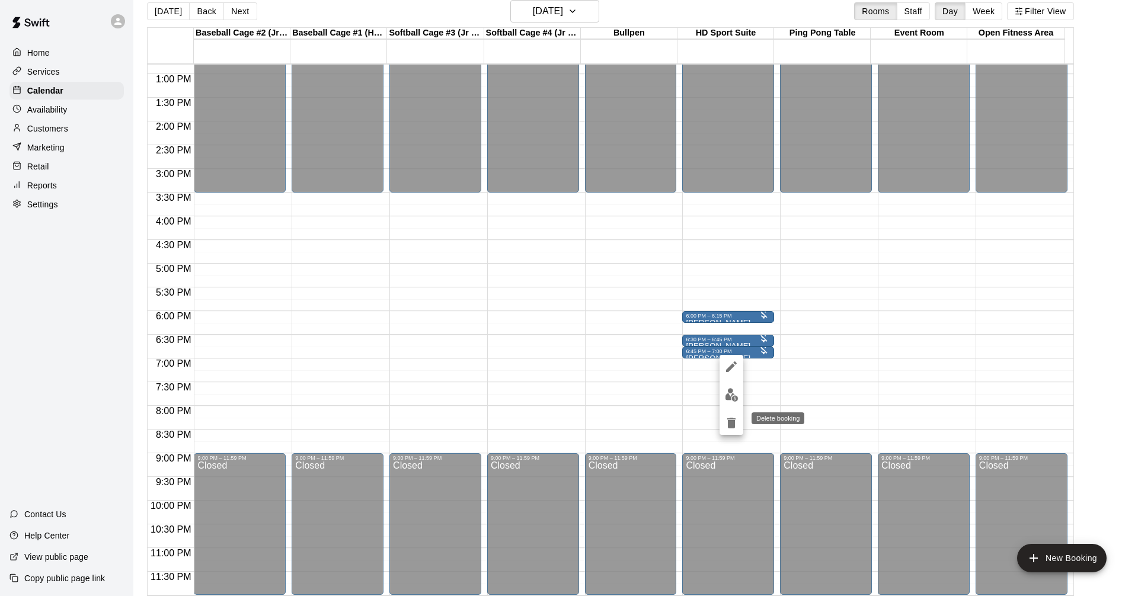
click at [732, 427] on icon "delete" at bounding box center [731, 423] width 8 height 11
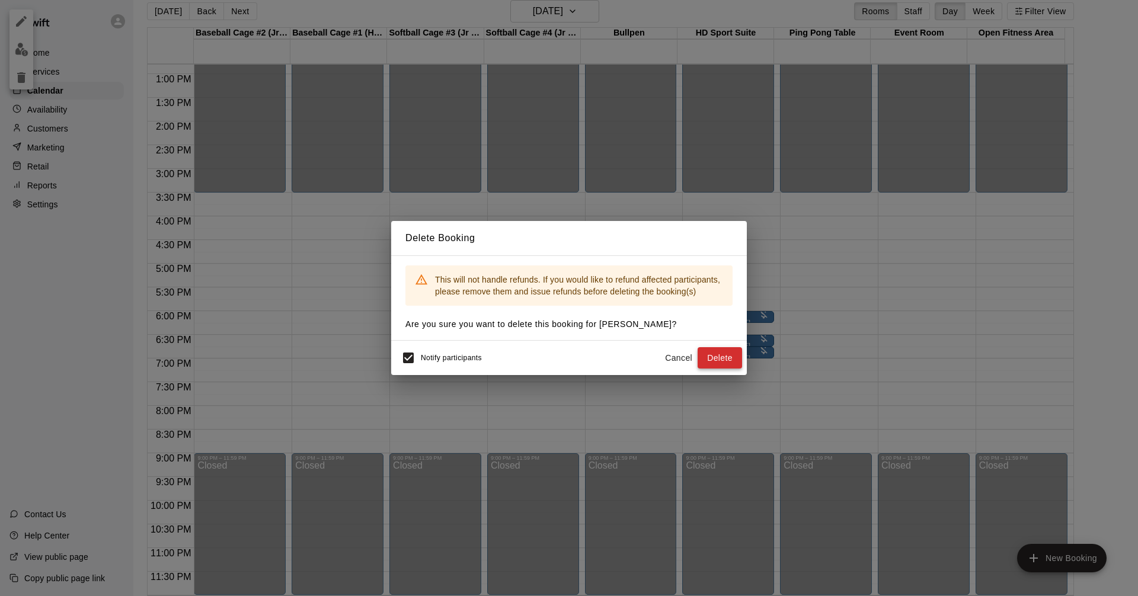
click at [716, 357] on button "Delete" at bounding box center [719, 358] width 44 height 22
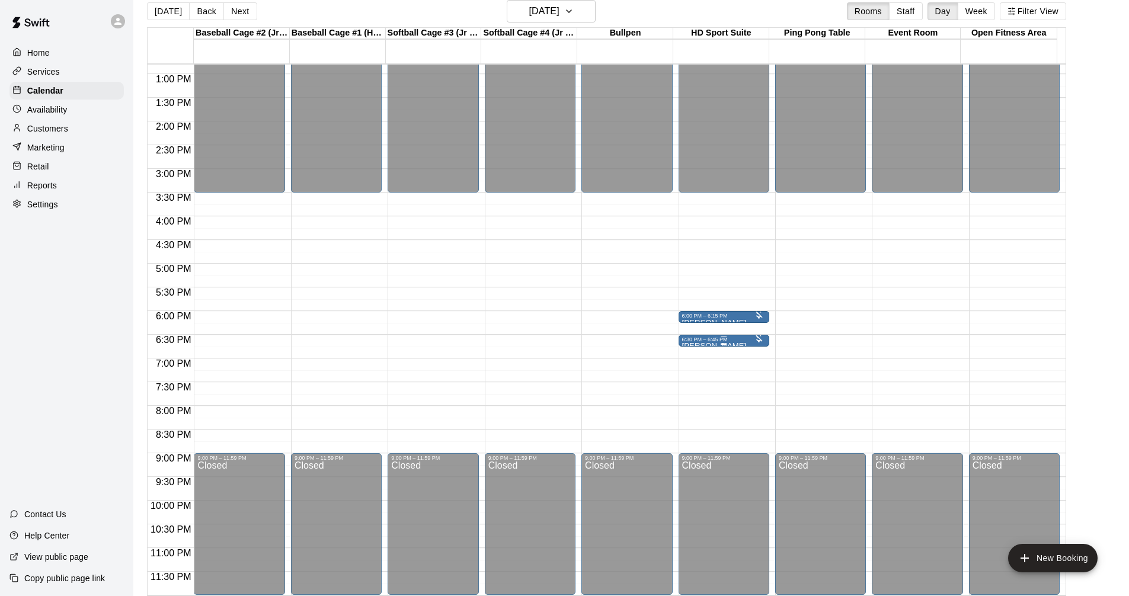
click at [725, 343] on div at bounding box center [723, 344] width 6 height 2
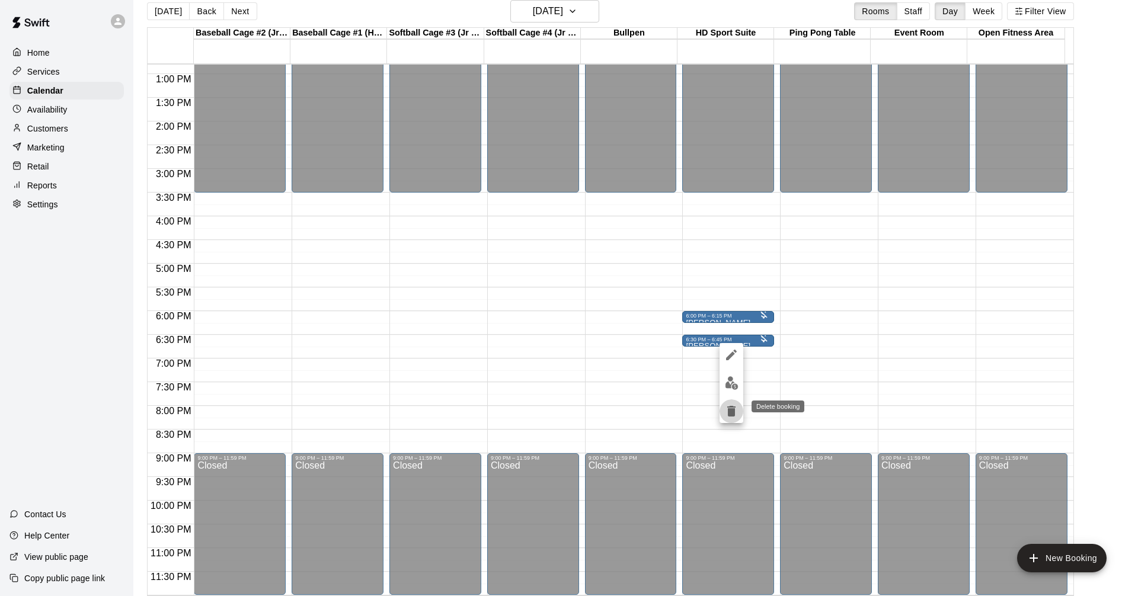
click at [729, 408] on icon "delete" at bounding box center [731, 411] width 8 height 11
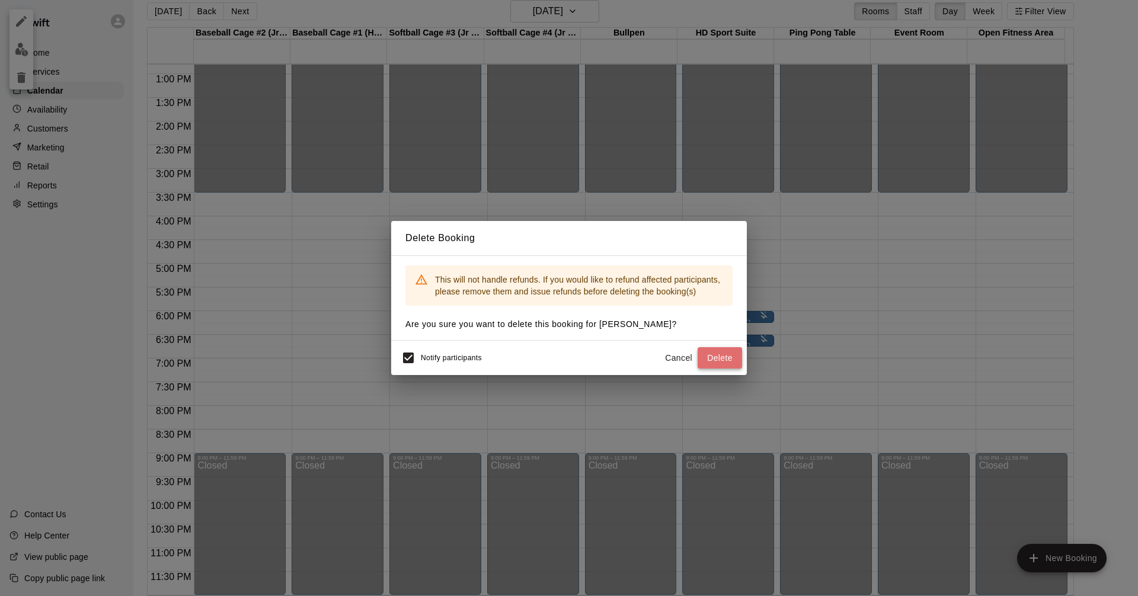
click at [725, 363] on button "Delete" at bounding box center [719, 358] width 44 height 22
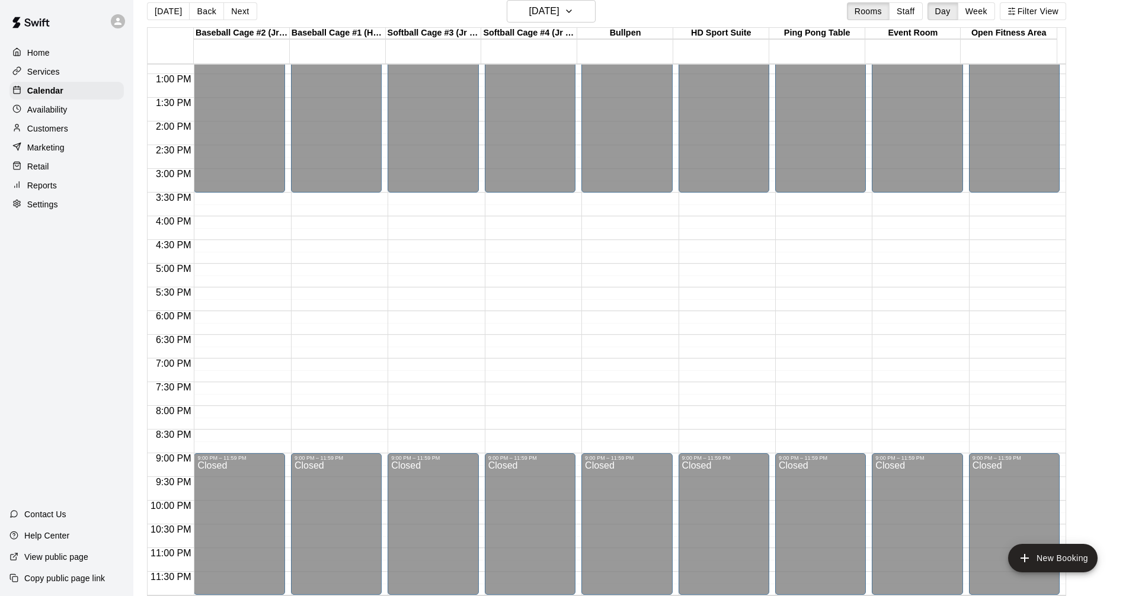
click at [752, 317] on div at bounding box center [758, 314] width 12 height 12
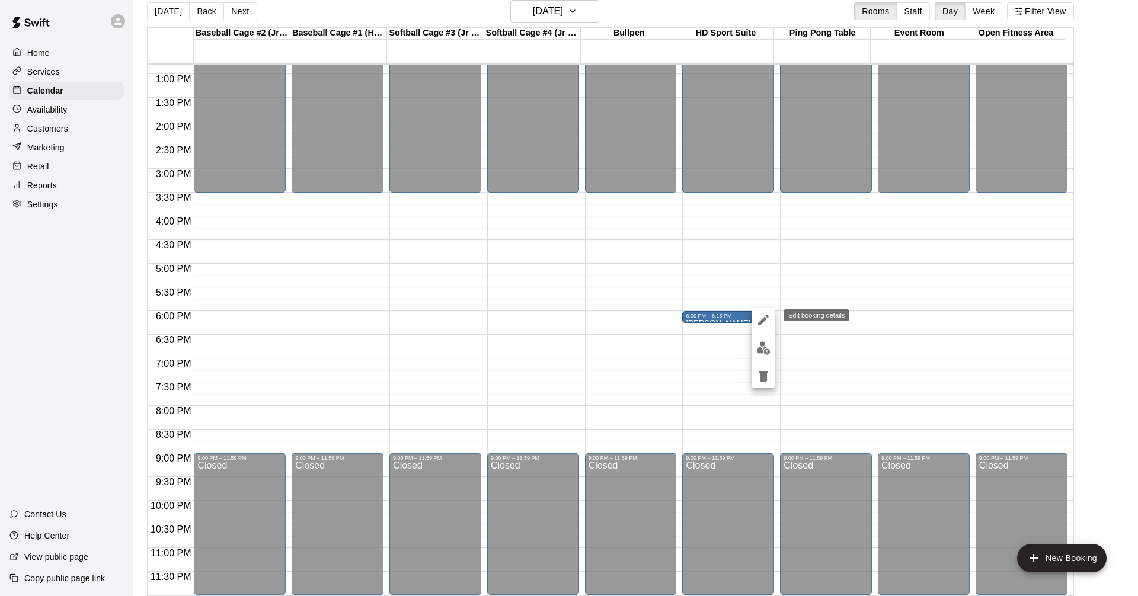
click at [765, 318] on icon "edit" at bounding box center [763, 320] width 11 height 11
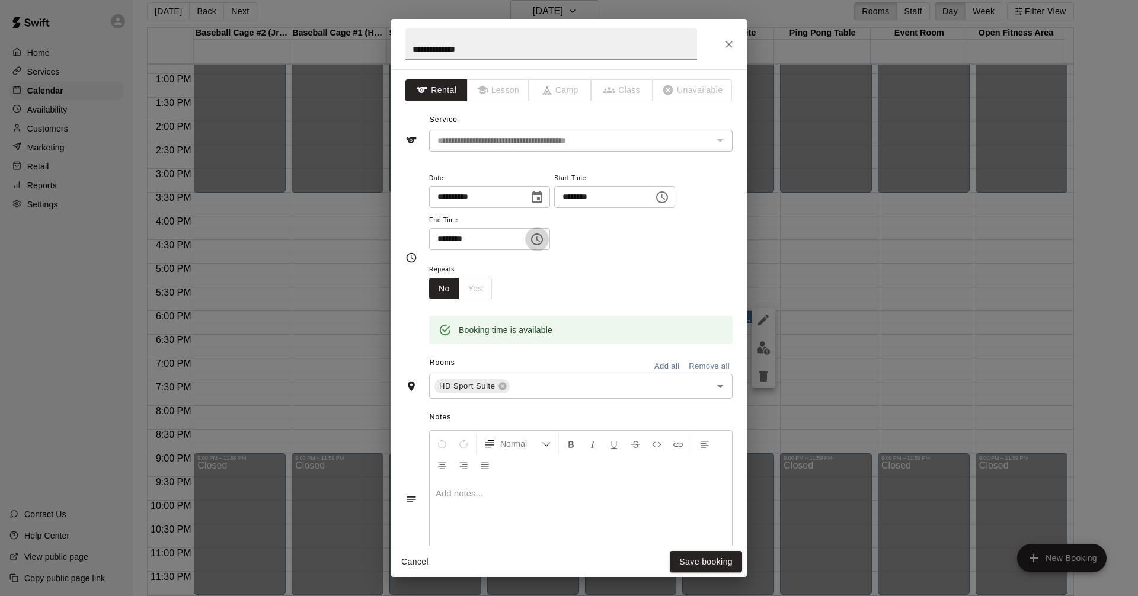
click at [540, 241] on icon "Choose time, selected time is 6:15 PM" at bounding box center [538, 238] width 4 height 5
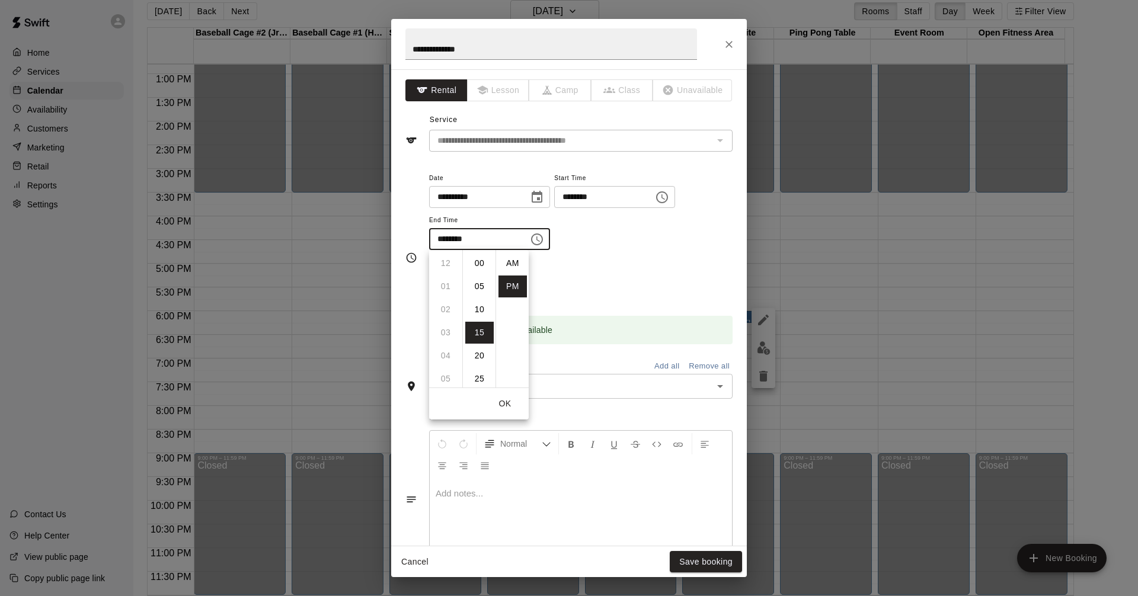
scroll to position [21, 0]
click at [445, 288] on li "07" at bounding box center [445, 286] width 28 height 22
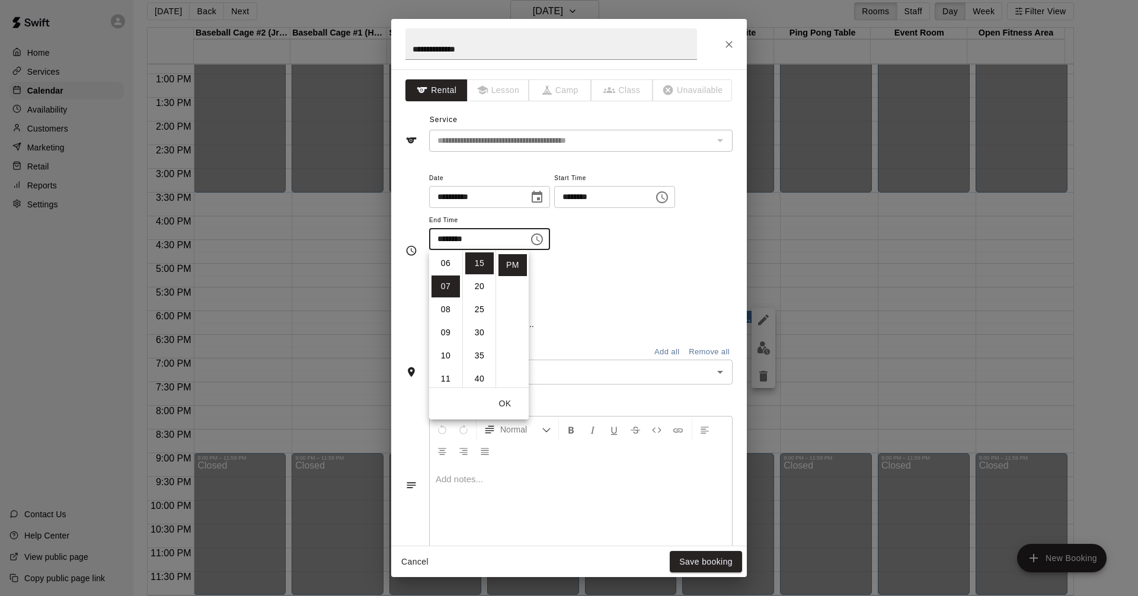
scroll to position [162, 0]
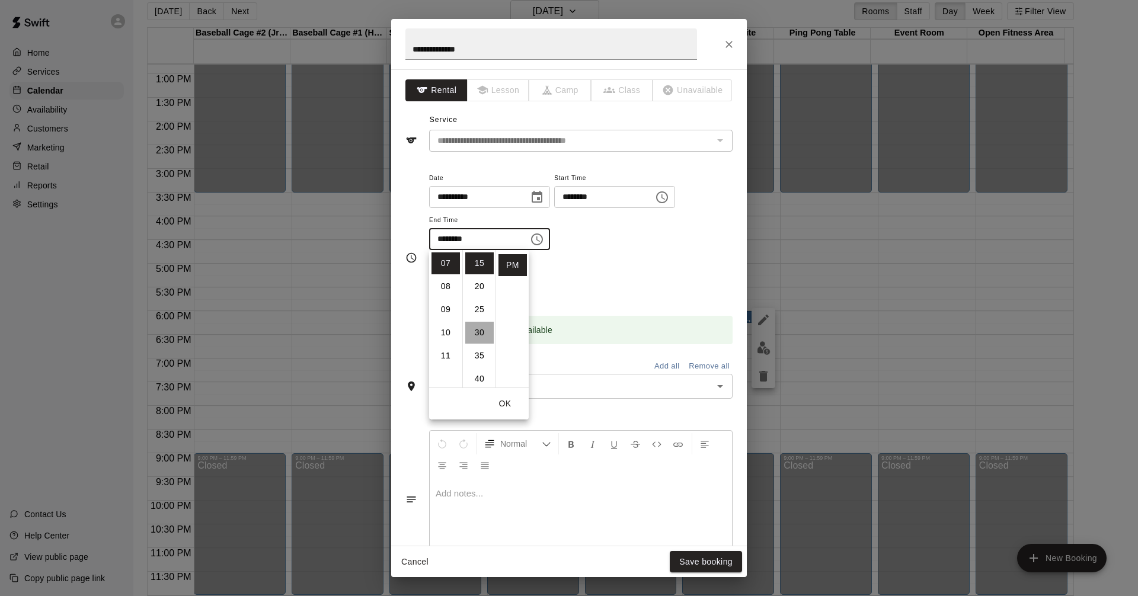
click at [478, 333] on li "30" at bounding box center [479, 333] width 28 height 22
type input "********"
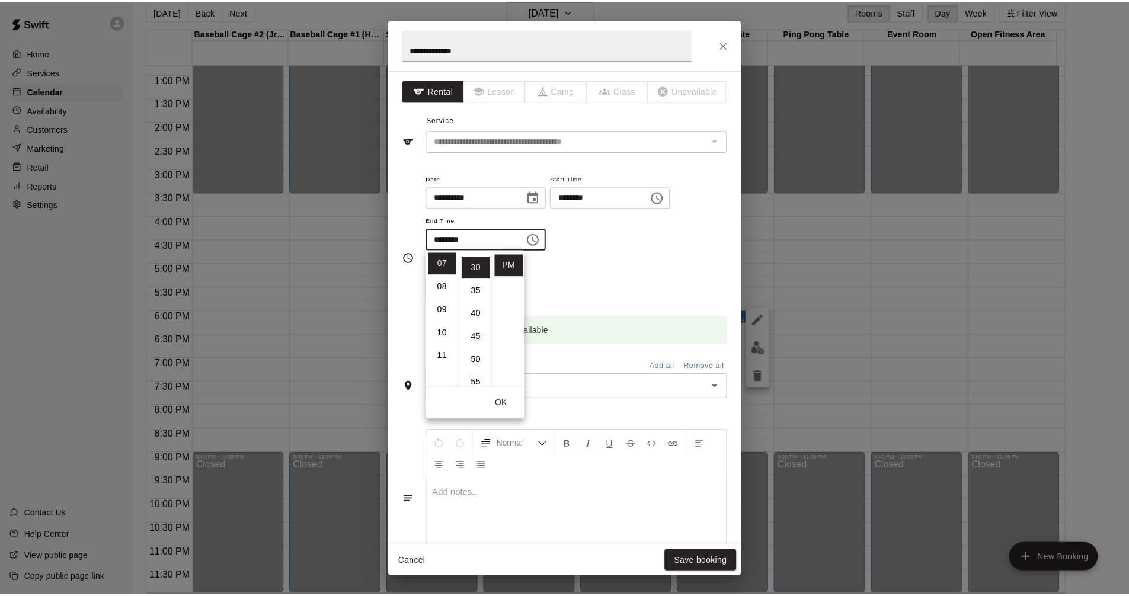
scroll to position [139, 0]
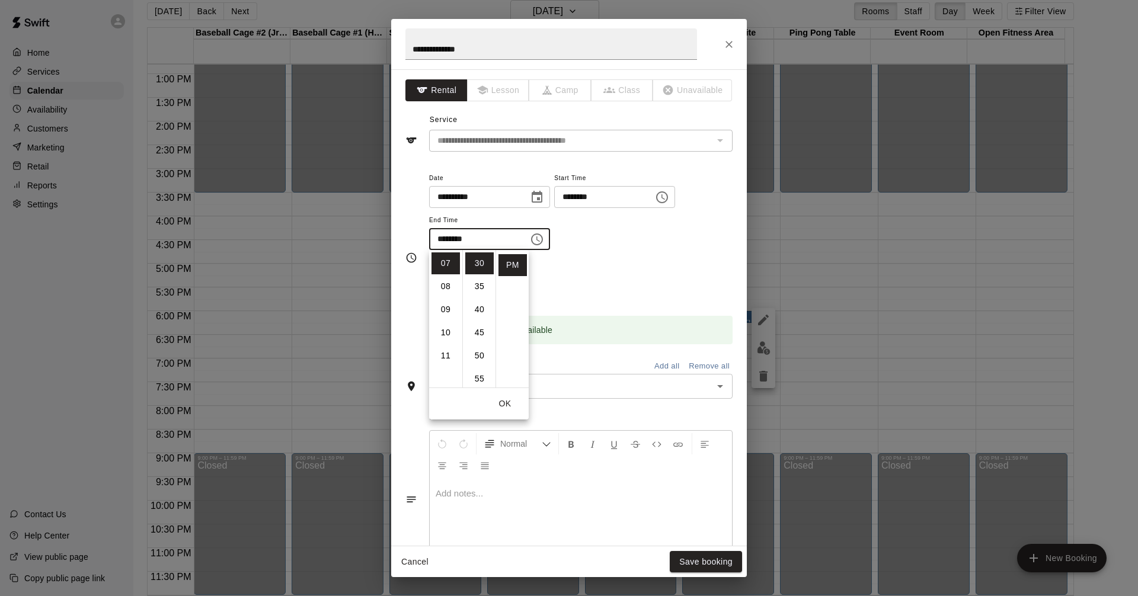
click at [621, 267] on div "Repeats No Yes" at bounding box center [580, 280] width 303 height 37
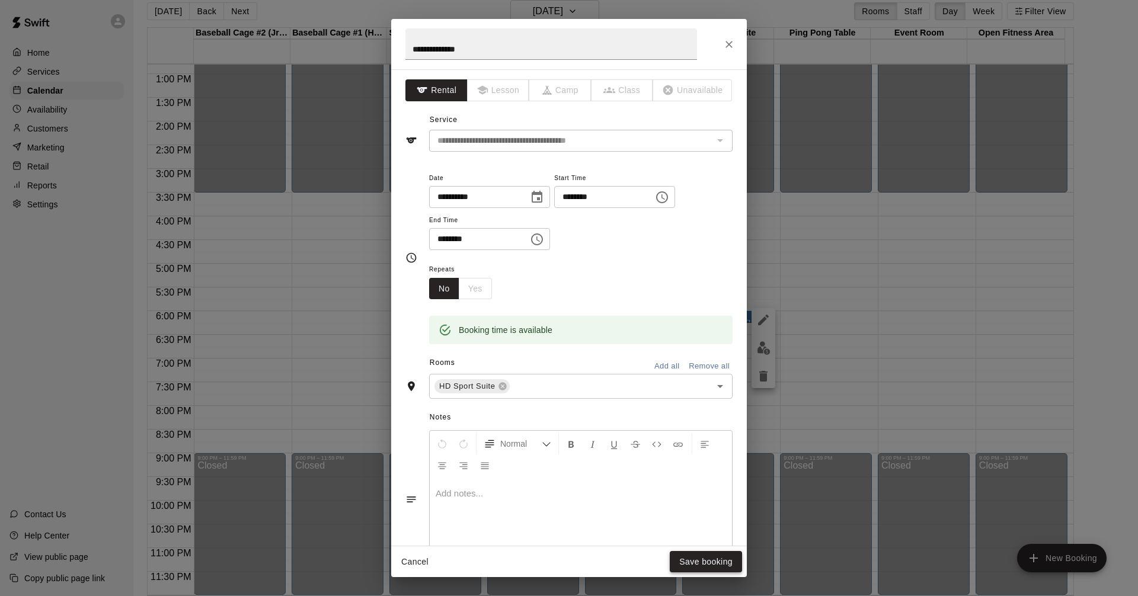
click at [696, 558] on button "Save booking" at bounding box center [705, 562] width 72 height 22
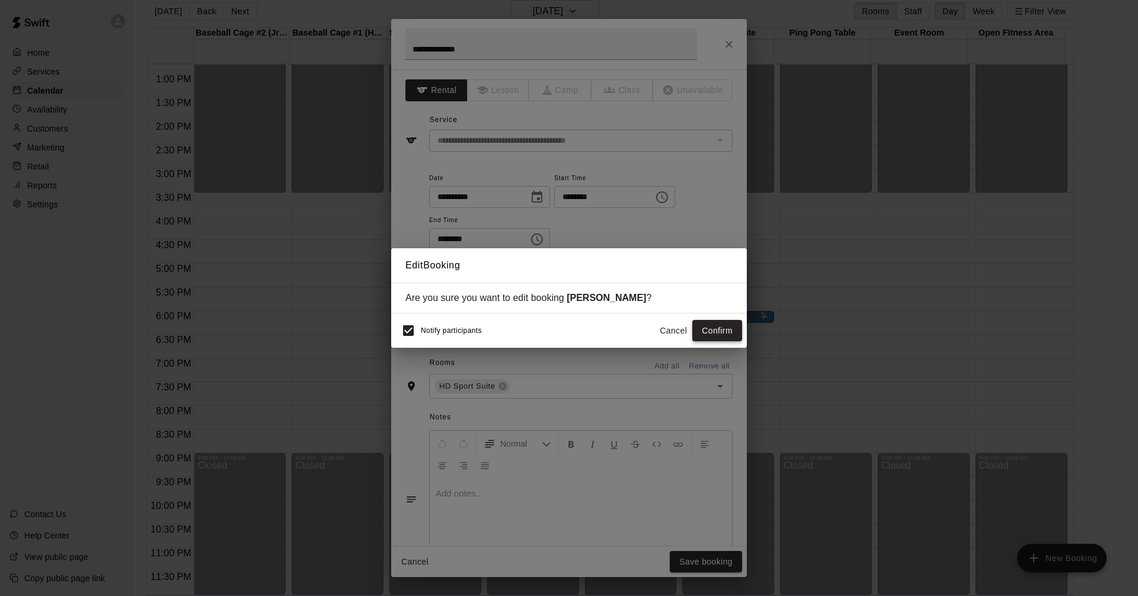
click at [713, 329] on button "Confirm" at bounding box center [717, 331] width 50 height 22
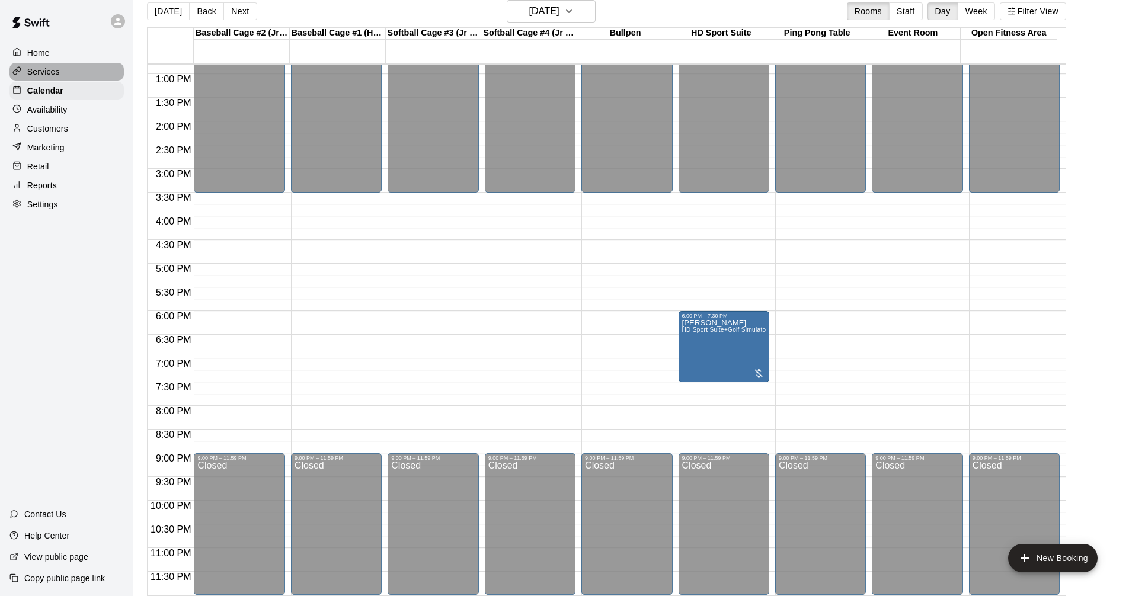
click at [59, 68] on div "Services" at bounding box center [66, 72] width 114 height 18
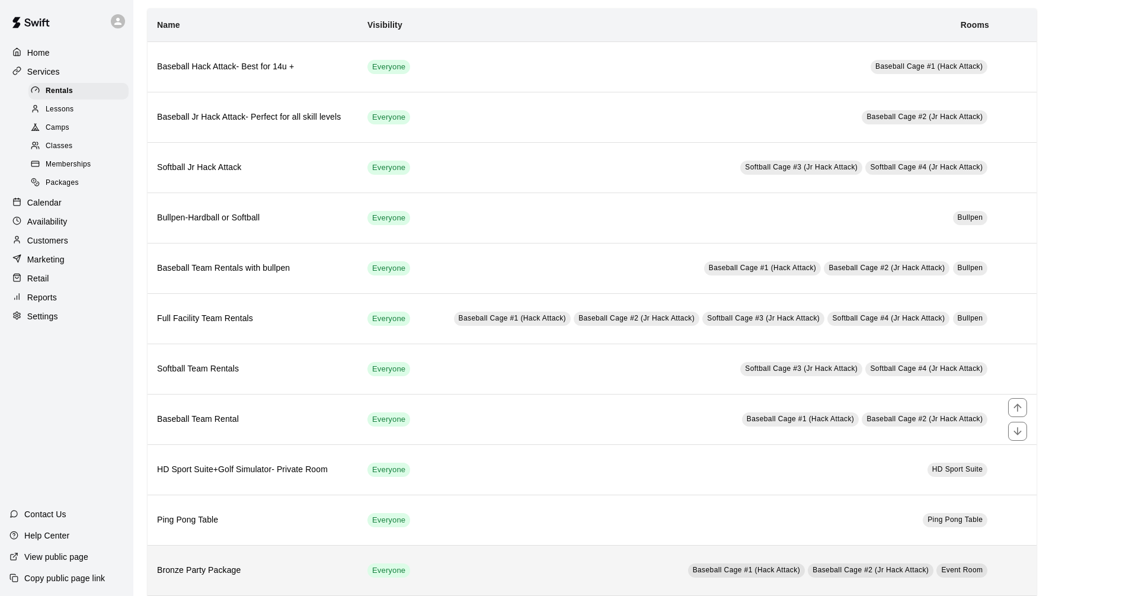
scroll to position [178, 0]
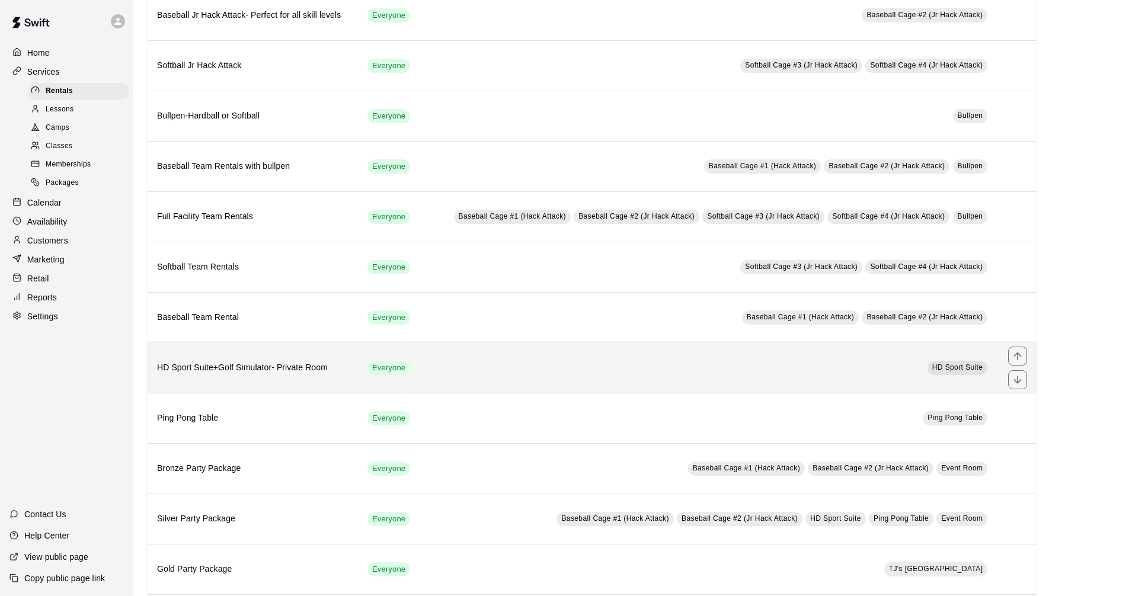
click at [581, 372] on td "HD Sport Suite" at bounding box center [710, 367] width 576 height 50
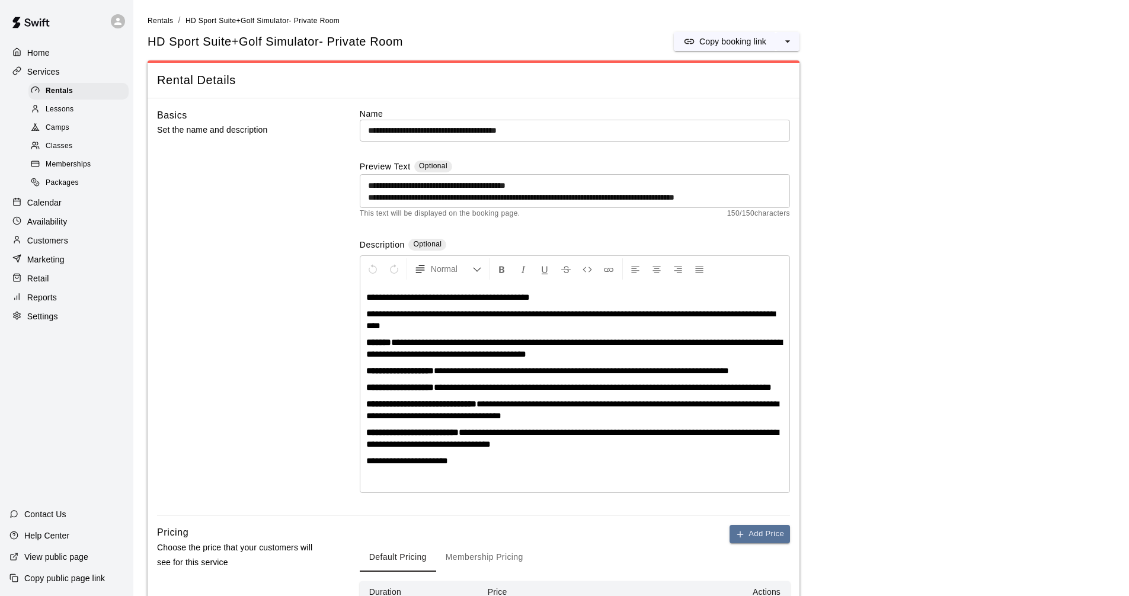
click at [32, 205] on p "Calendar" at bounding box center [44, 203] width 34 height 12
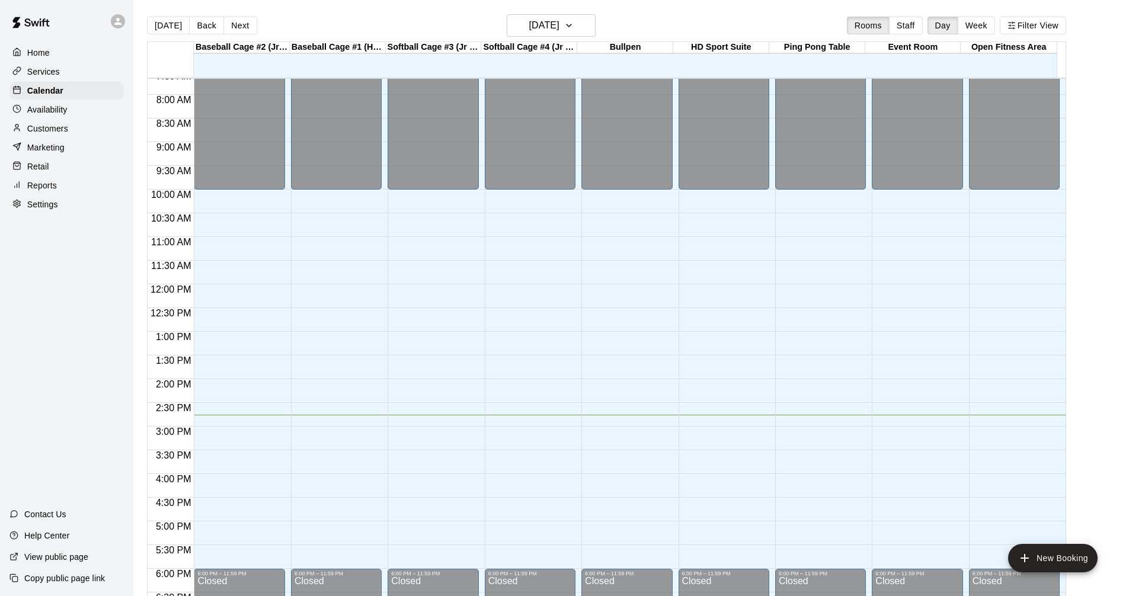
scroll to position [453, 0]
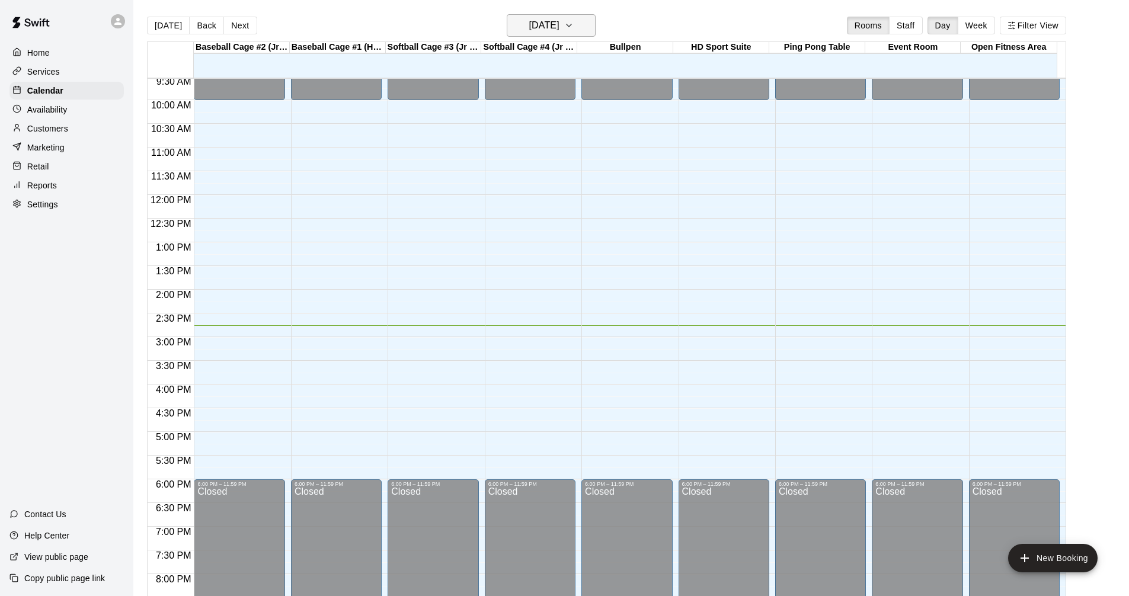
click at [573, 28] on icon "button" at bounding box center [568, 25] width 9 height 14
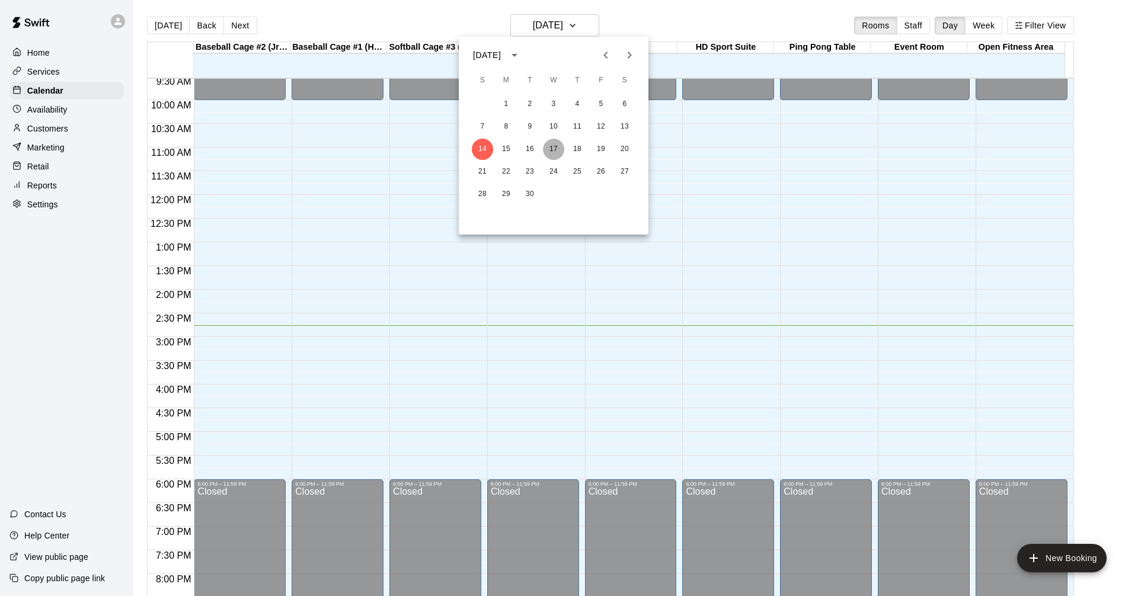
click at [551, 152] on button "17" at bounding box center [553, 149] width 21 height 21
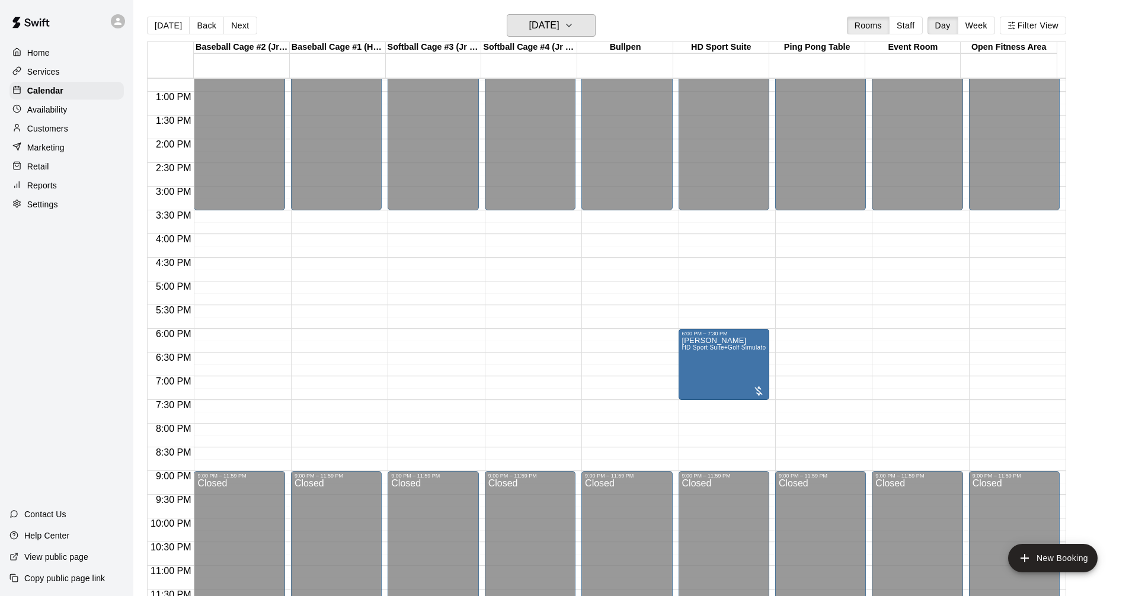
scroll to position [608, 0]
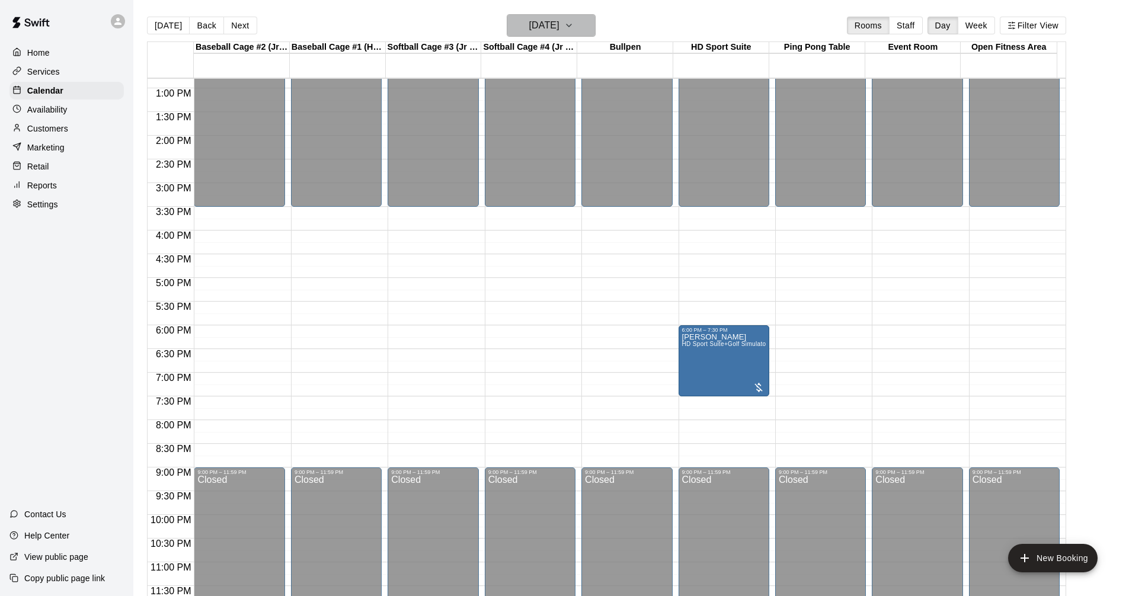
click at [573, 21] on icon "button" at bounding box center [568, 25] width 9 height 14
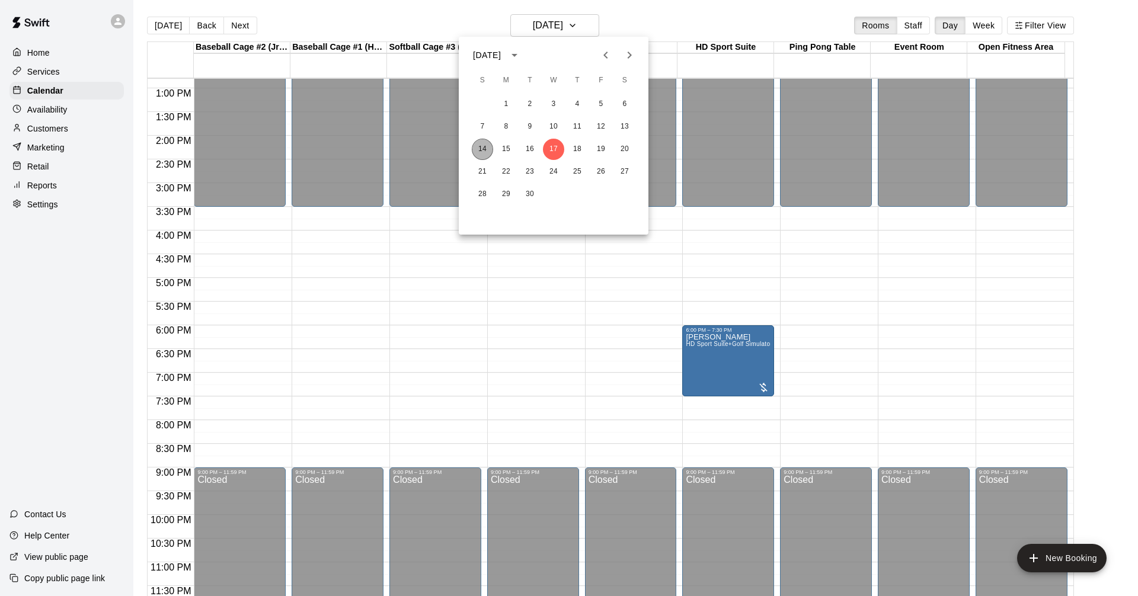
click at [481, 149] on button "14" at bounding box center [482, 149] width 21 height 21
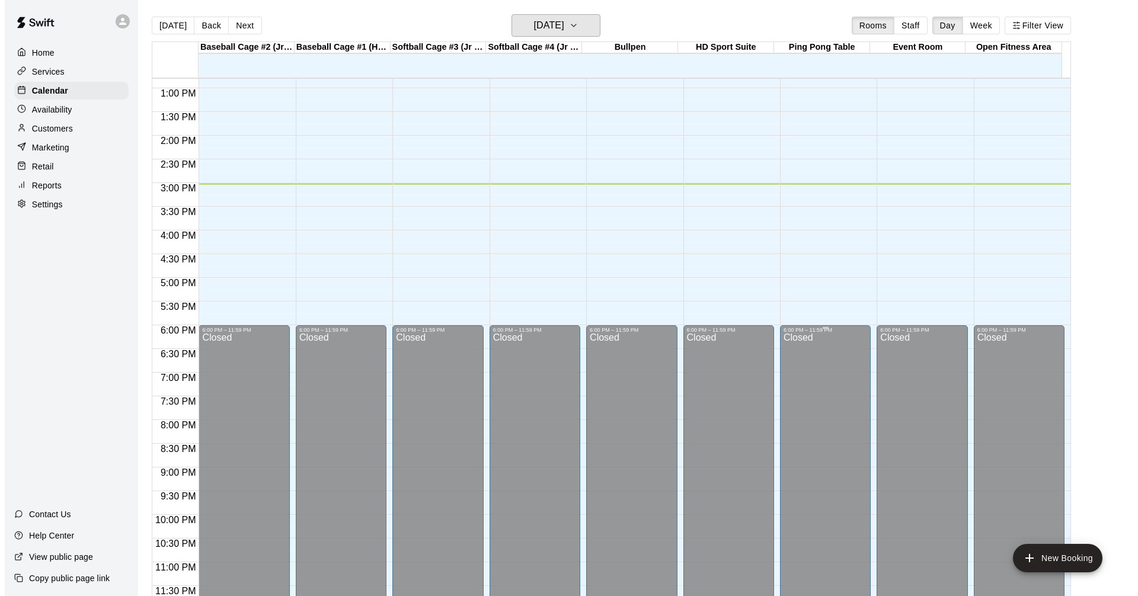
scroll to position [19, 0]
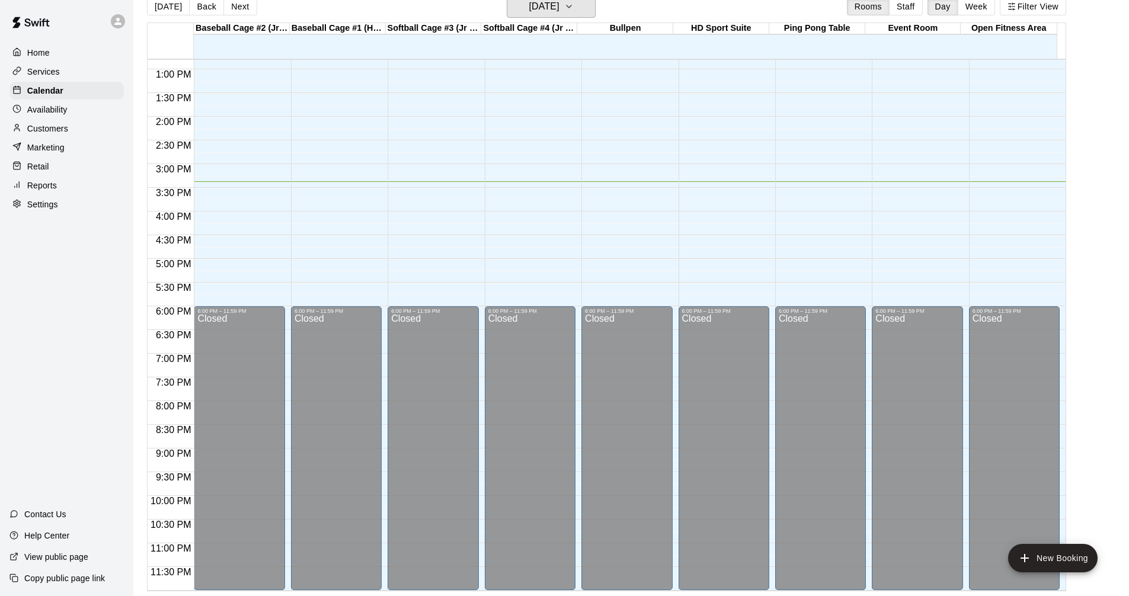
click at [507, 0] on button "[DATE]" at bounding box center [551, 6] width 89 height 23
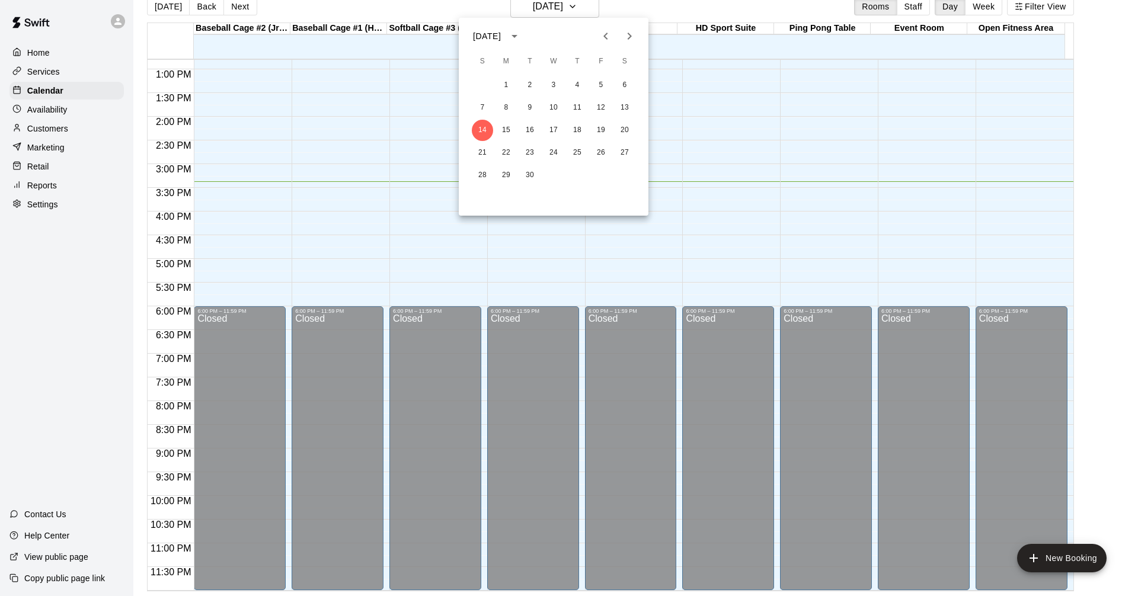
click at [730, 160] on div at bounding box center [569, 298] width 1138 height 596
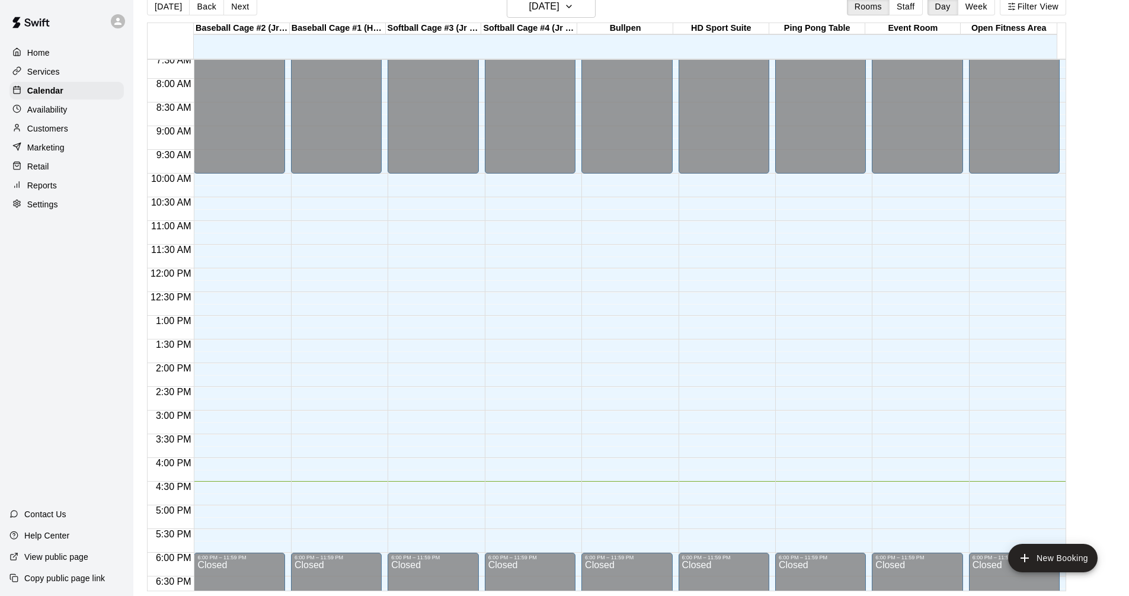
scroll to position [430, 0]
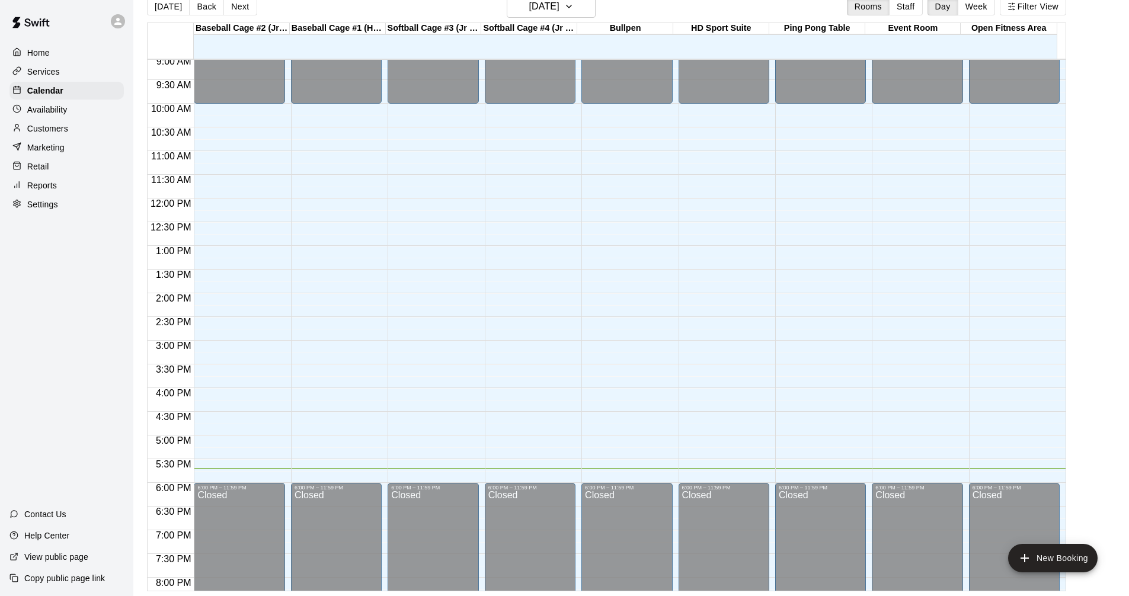
click at [743, 229] on div "12:00 AM – 10:00 AM Closed 6:00 PM – 11:59 PM Closed" at bounding box center [723, 199] width 91 height 1138
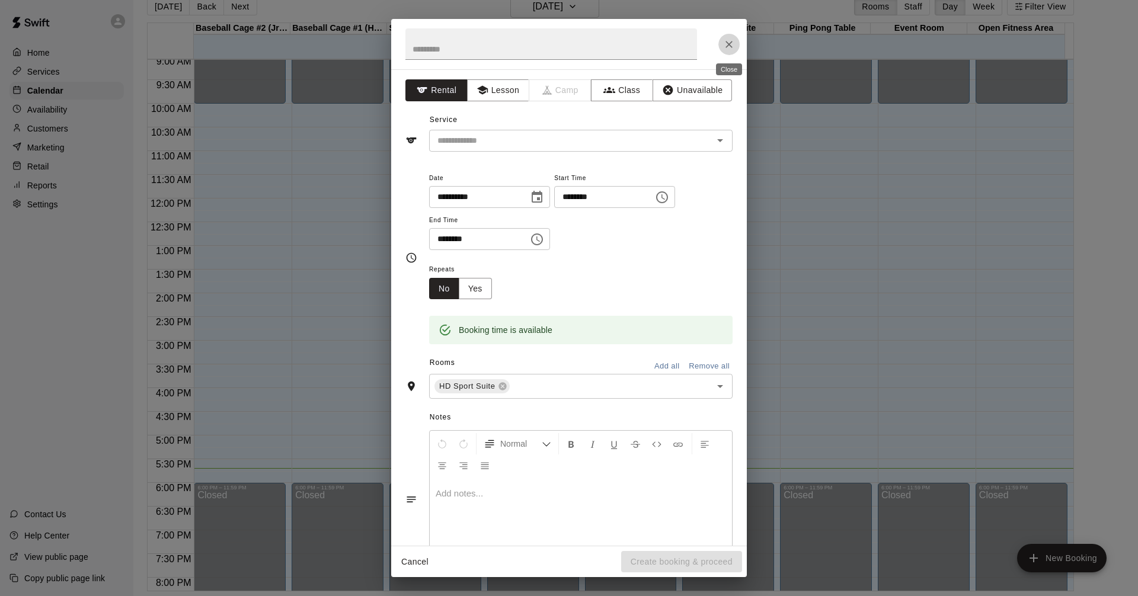
click at [729, 44] on icon "Close" at bounding box center [728, 44] width 7 height 7
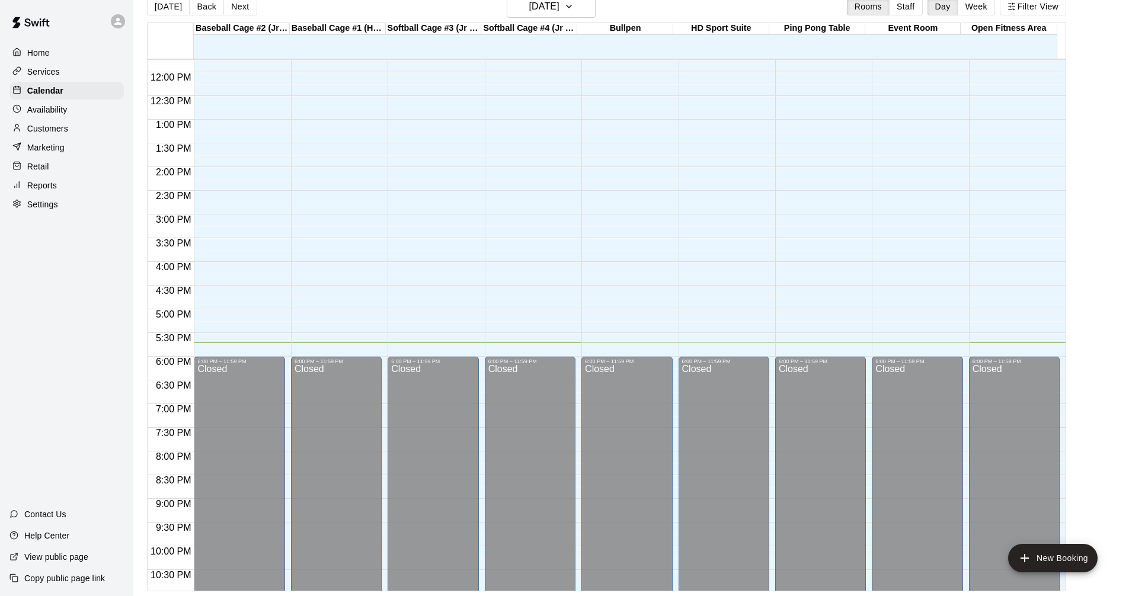
scroll to position [489, 0]
